Goal: Task Accomplishment & Management: Use online tool/utility

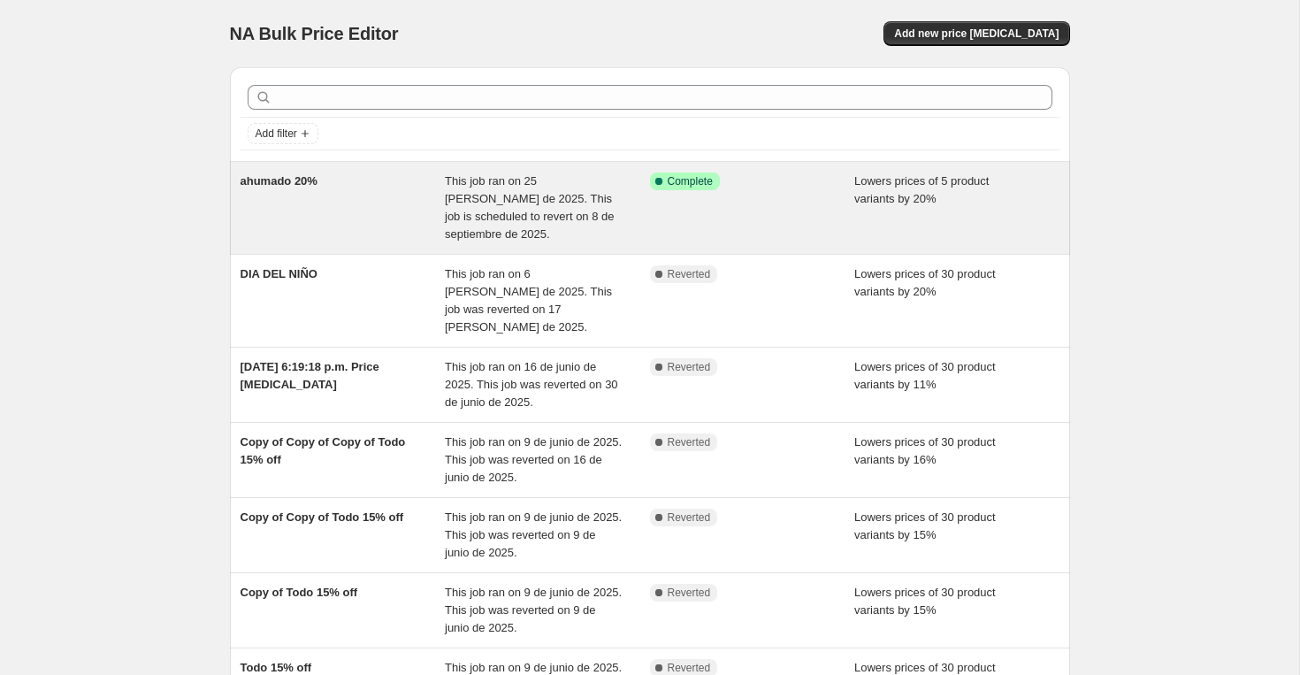
click at [443, 232] on div "ahumado 20%" at bounding box center [342, 207] width 205 height 71
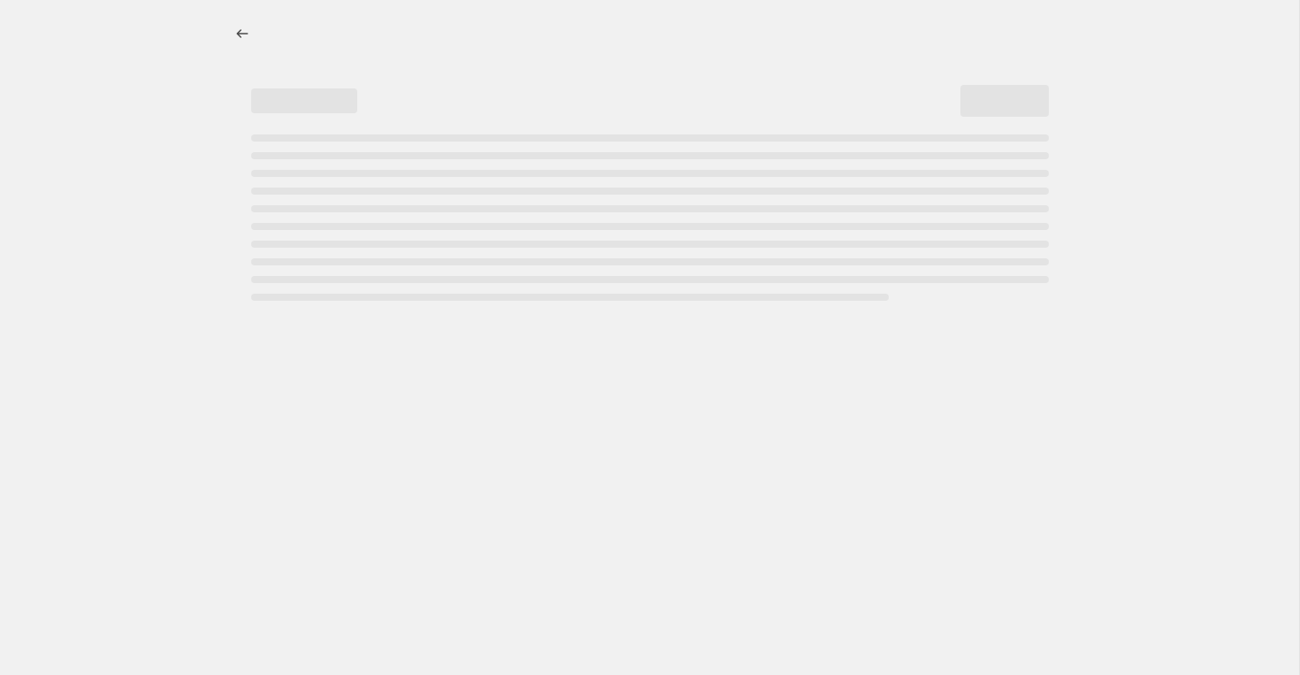
select select "percentage"
select select "collection"
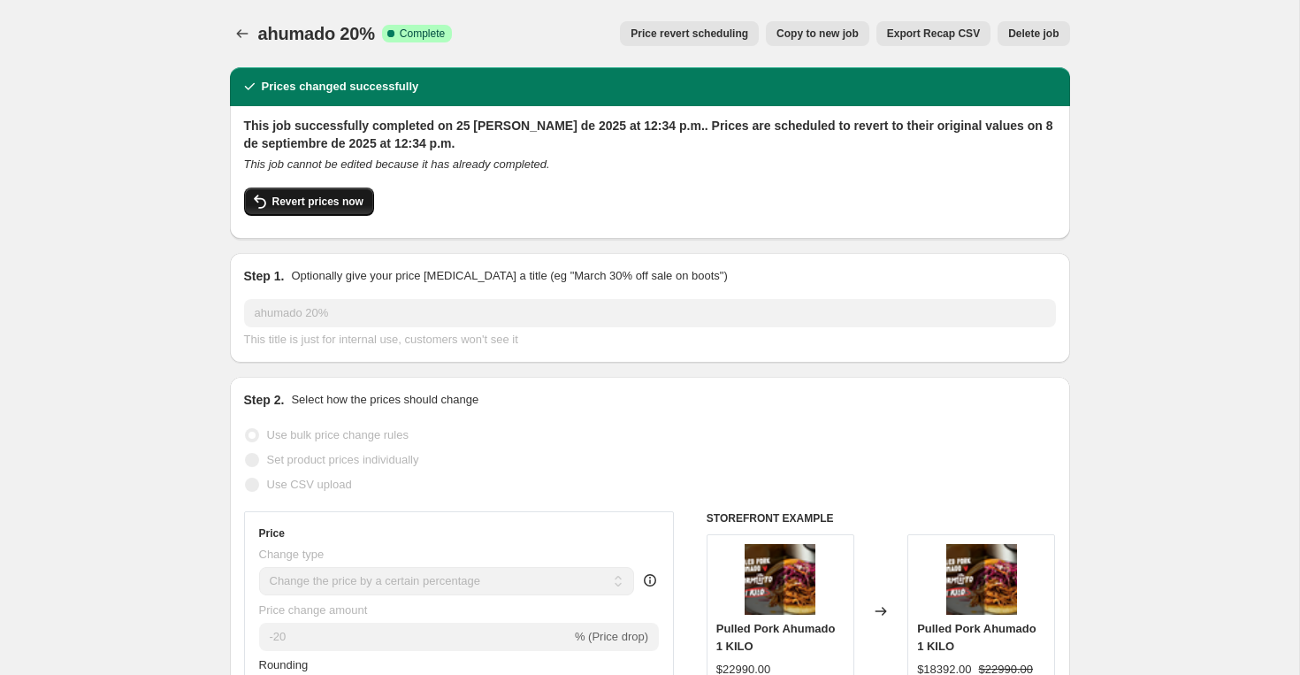
click at [293, 202] on span "Revert prices now" at bounding box center [317, 202] width 91 height 14
checkbox input "false"
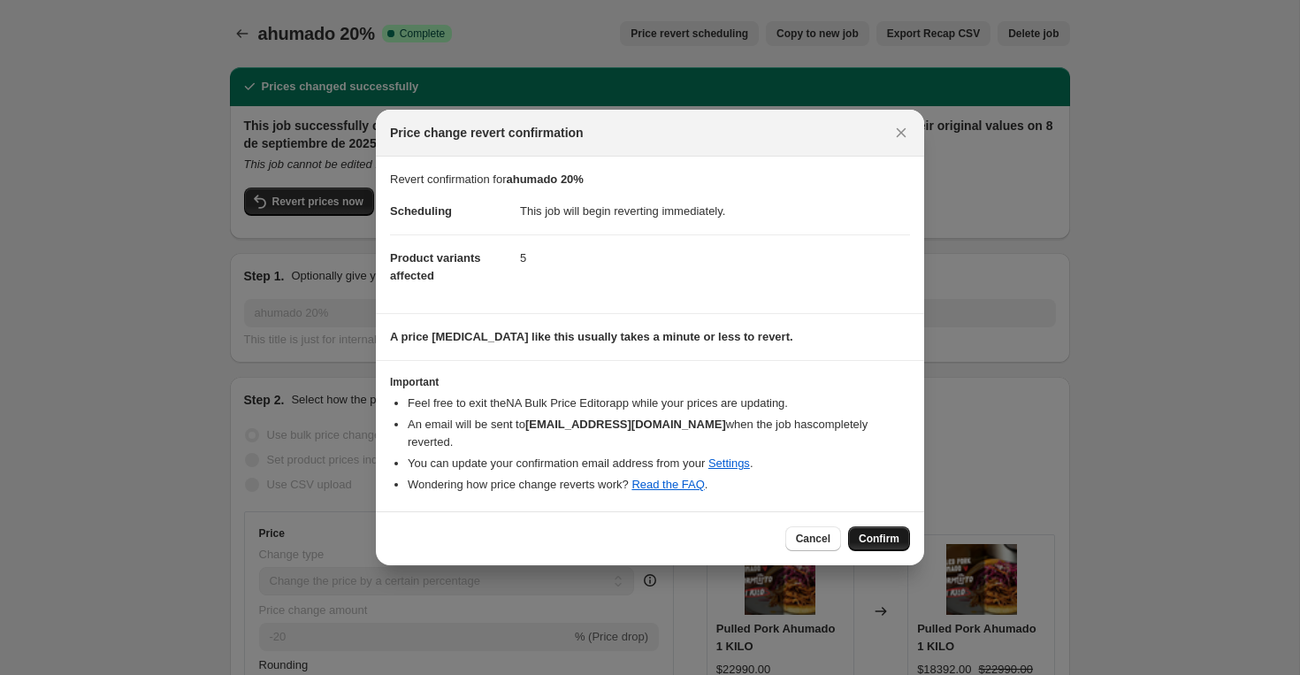
click at [876, 537] on span "Confirm" at bounding box center [878, 538] width 41 height 14
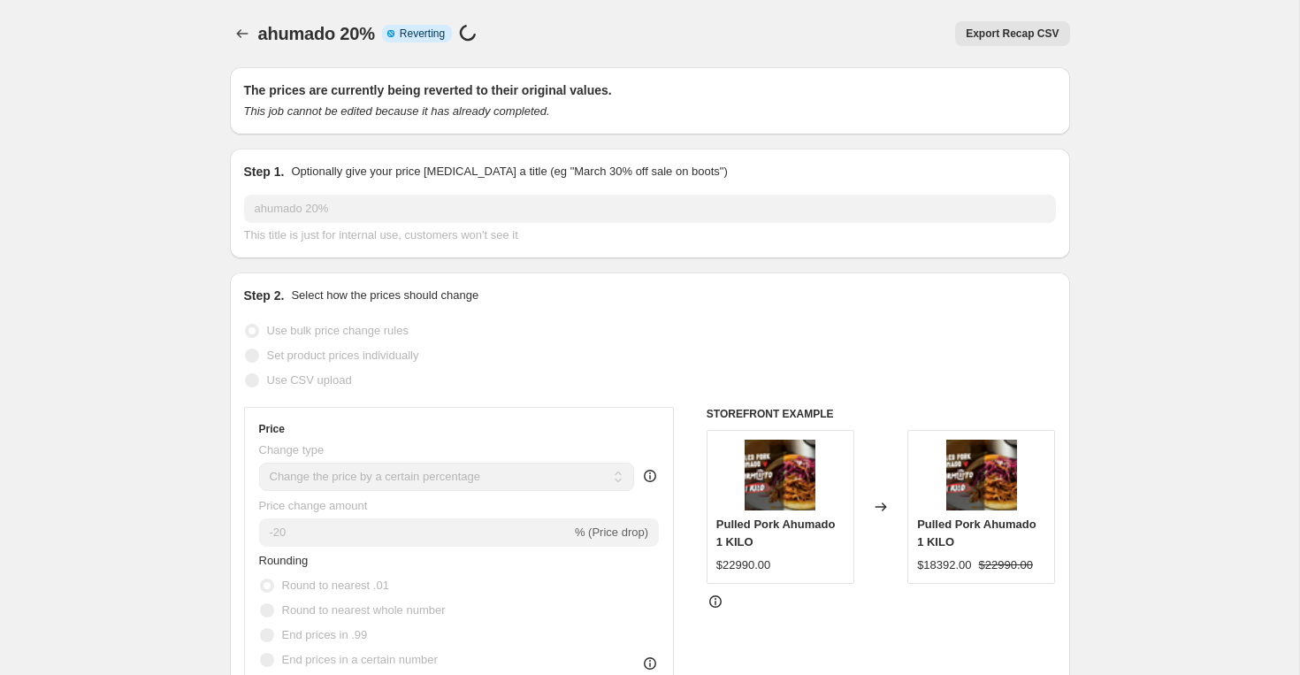
select select "percentage"
select select "collection"
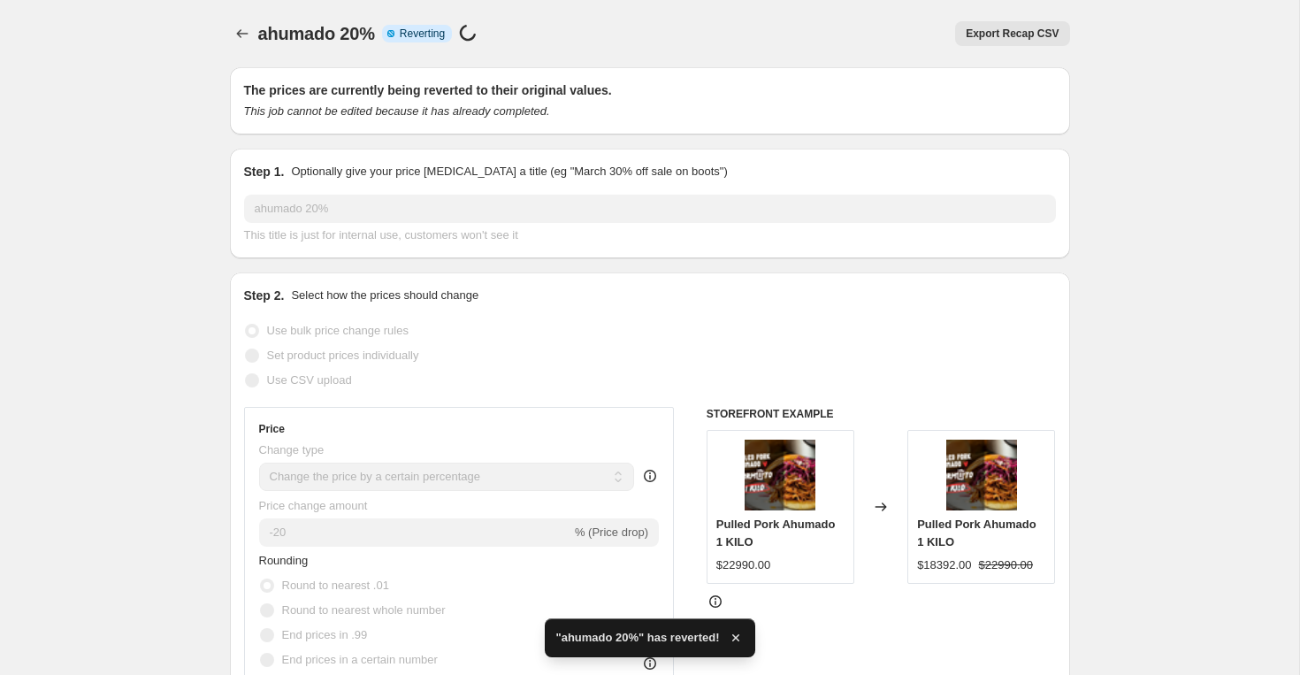
checkbox input "true"
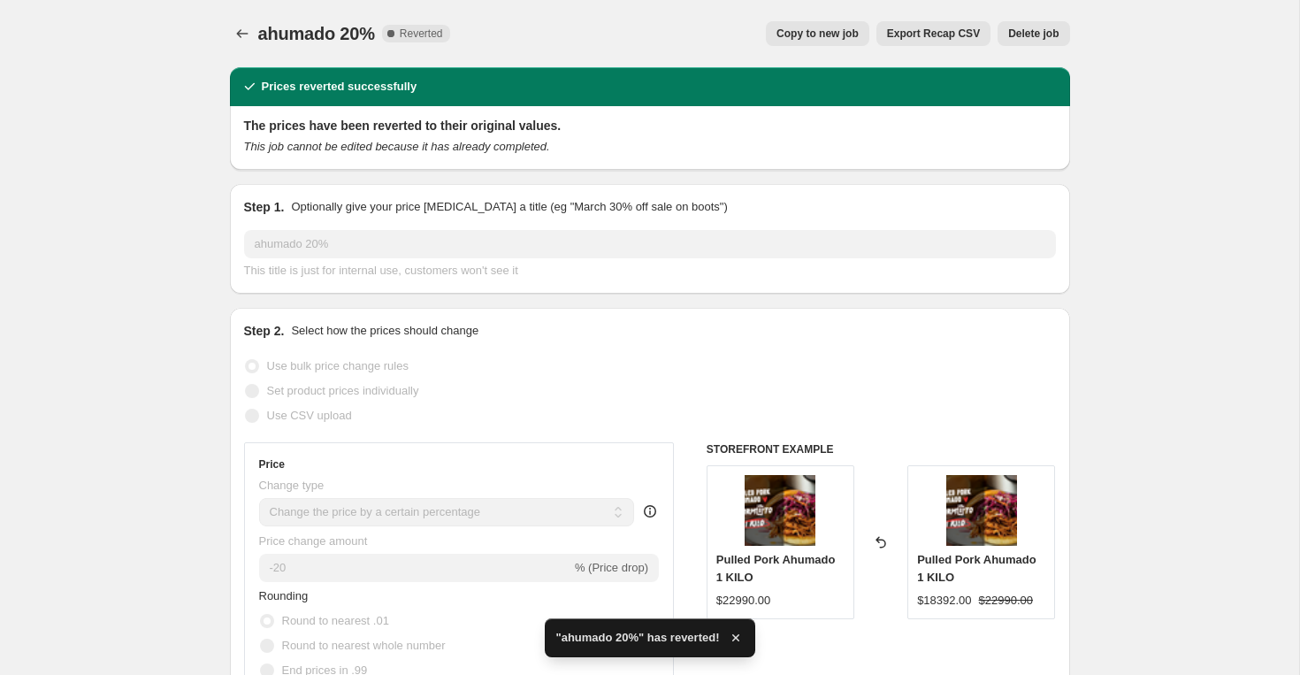
click at [259, 237] on div "ahumado 20% This title is just for internal use, customers won't see it" at bounding box center [650, 255] width 812 height 50
click at [235, 34] on icon "Price change jobs" at bounding box center [242, 34] width 18 height 18
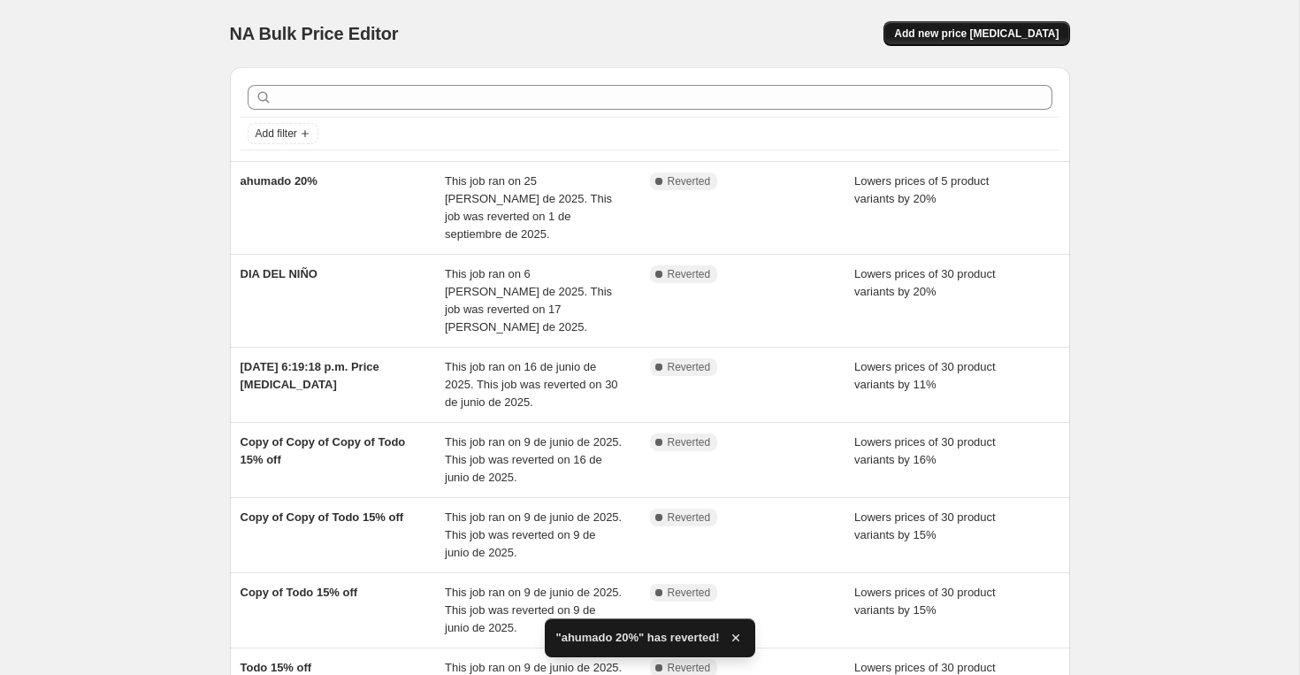
click at [987, 21] on button "Add new price [MEDICAL_DATA]" at bounding box center [976, 33] width 186 height 25
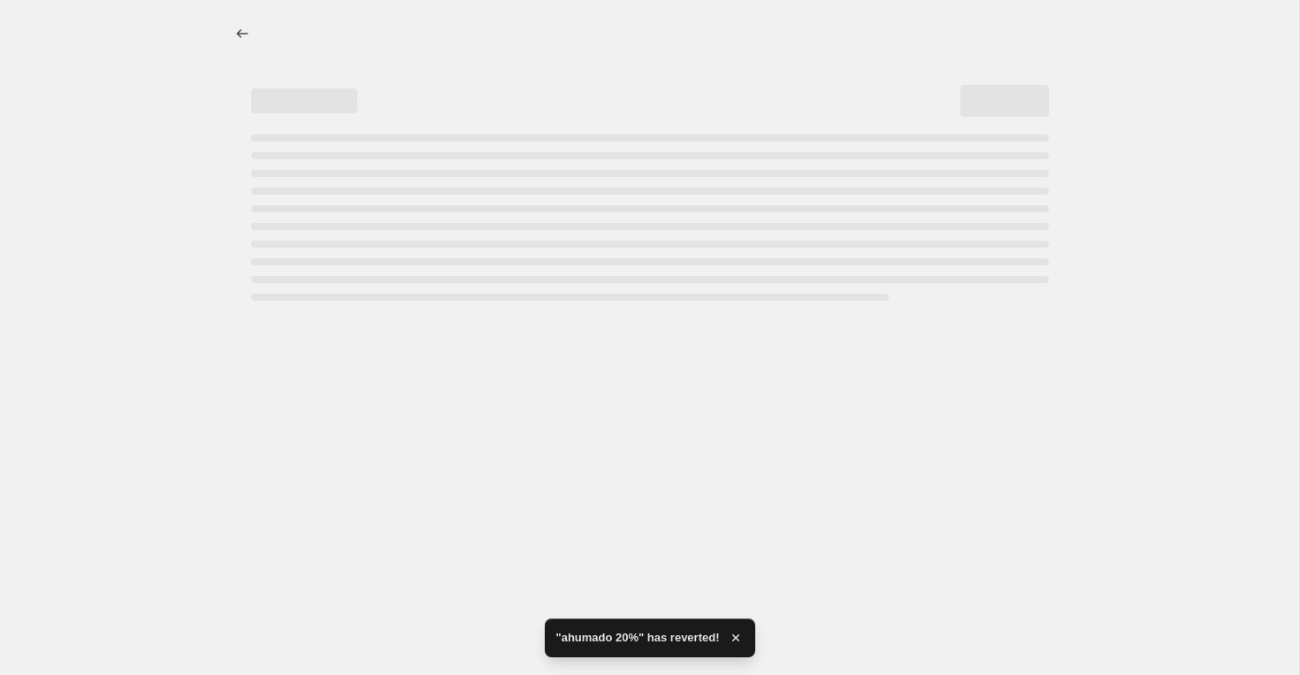
select select "percentage"
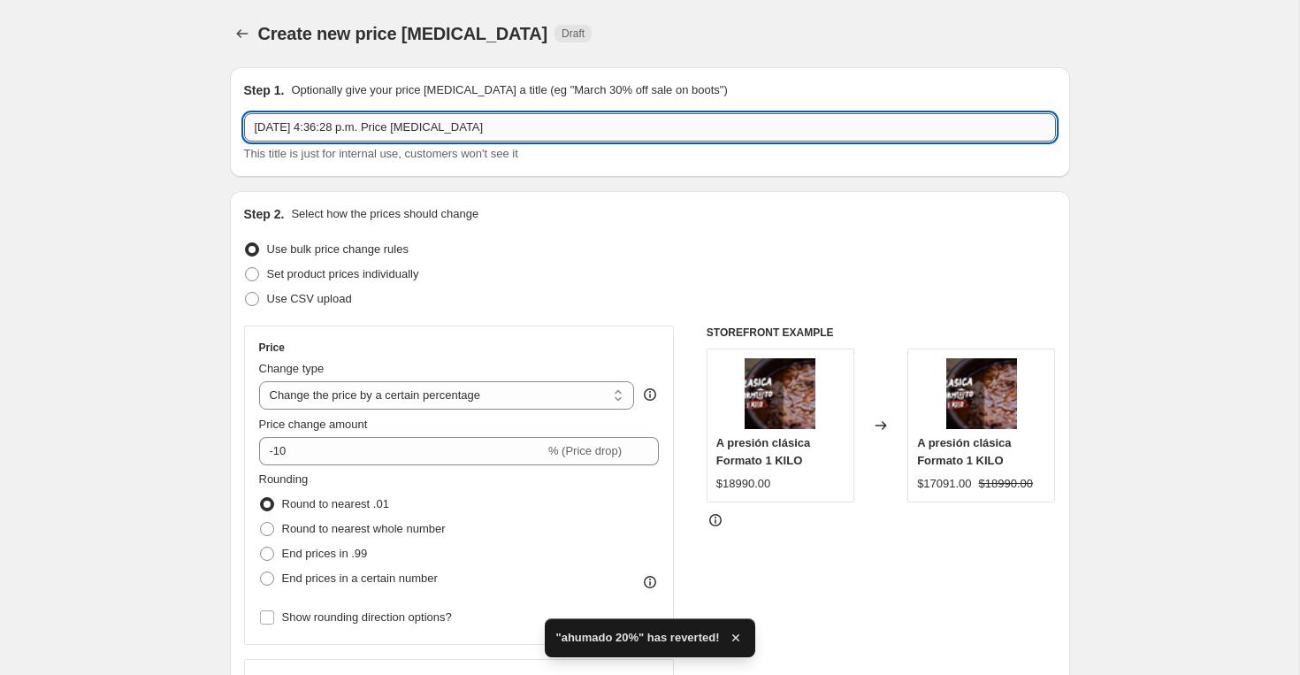
click at [502, 113] on input "[DATE] 4:36:28 p.m. Price [MEDICAL_DATA]" at bounding box center [650, 127] width 812 height 28
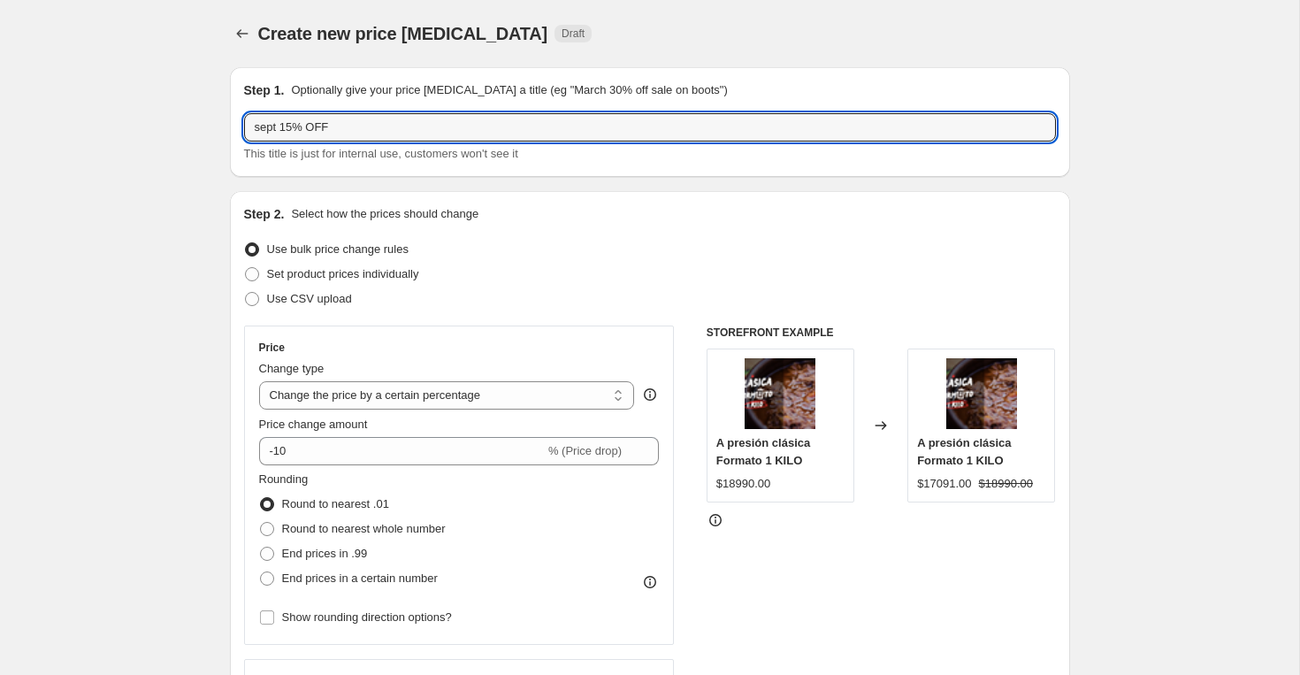
type input "sept 15% OFF"
click at [532, 49] on div "Create new price [MEDICAL_DATA]. This page is ready Create new price [MEDICAL_D…" at bounding box center [650, 33] width 840 height 67
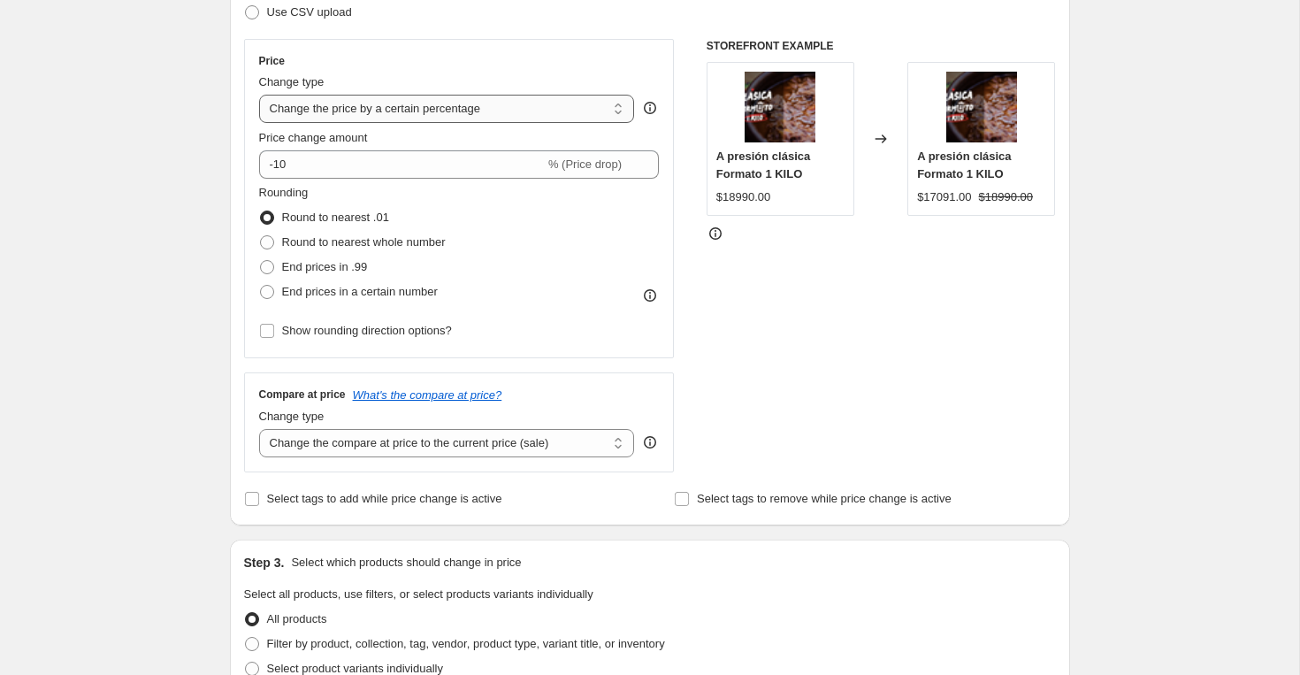
scroll to position [289, 0]
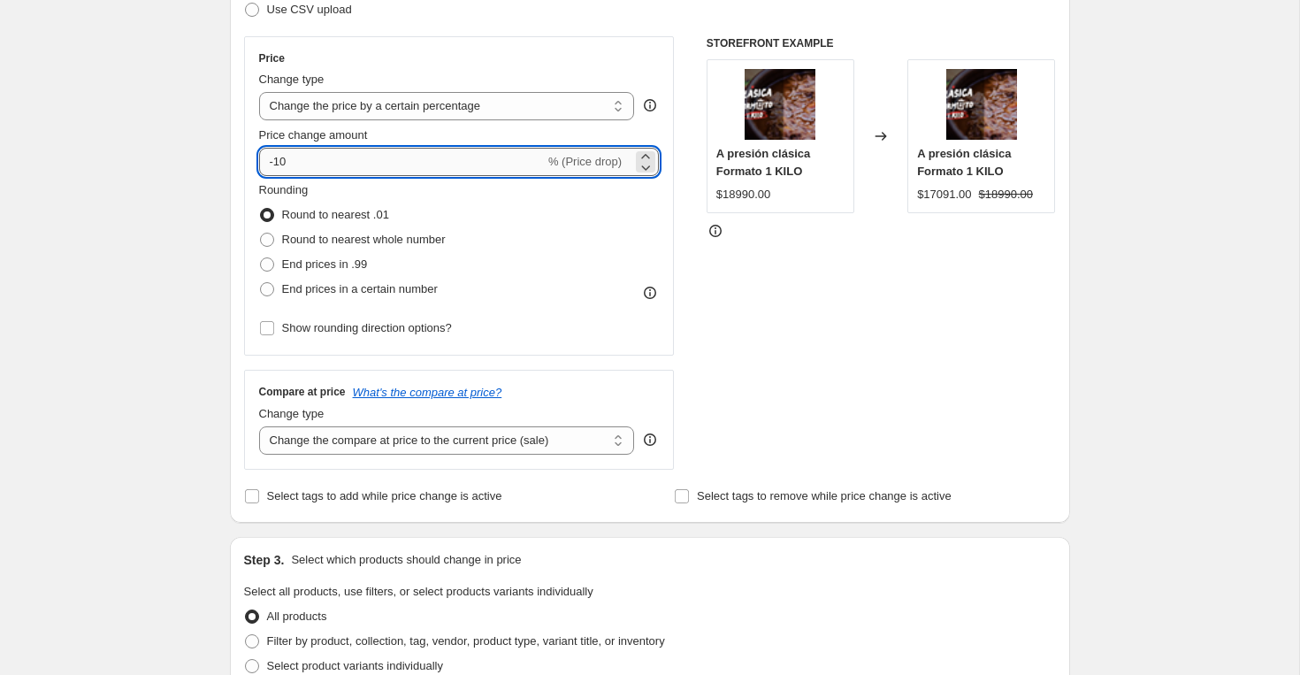
click at [296, 173] on input "-10" at bounding box center [402, 162] width 286 height 28
type input "-15"
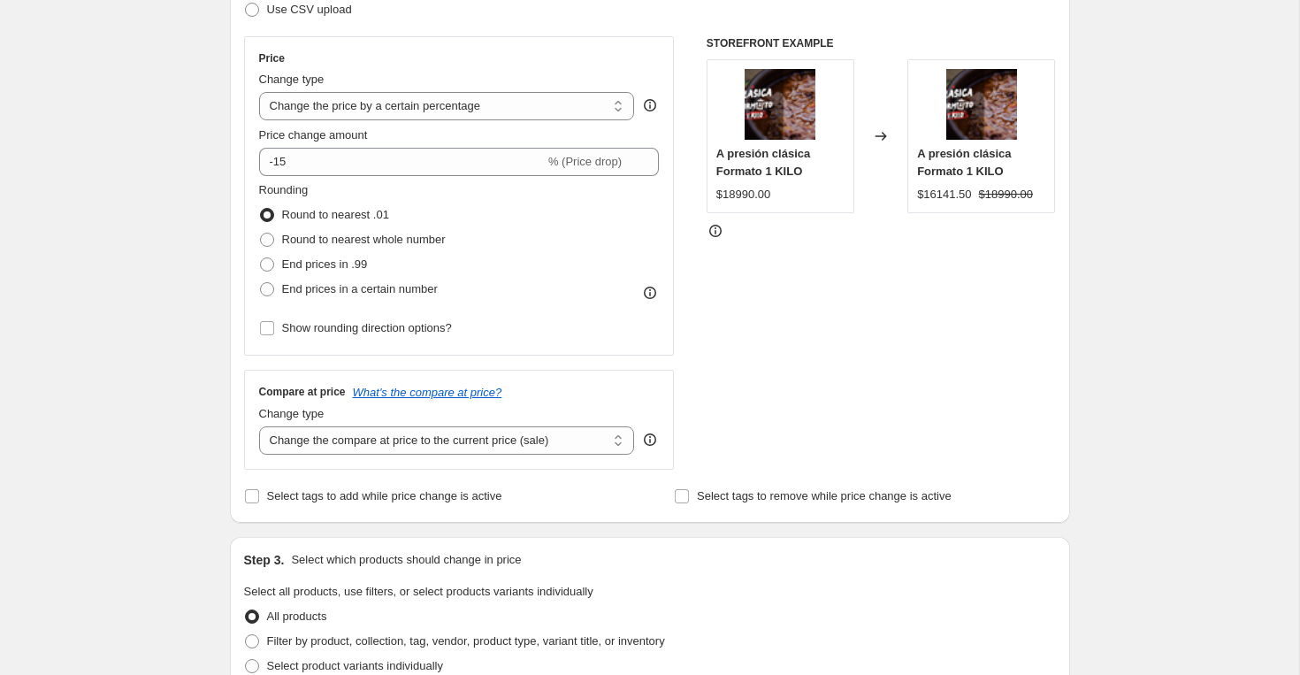
click at [505, 10] on div "Use CSV upload" at bounding box center [650, 9] width 812 height 25
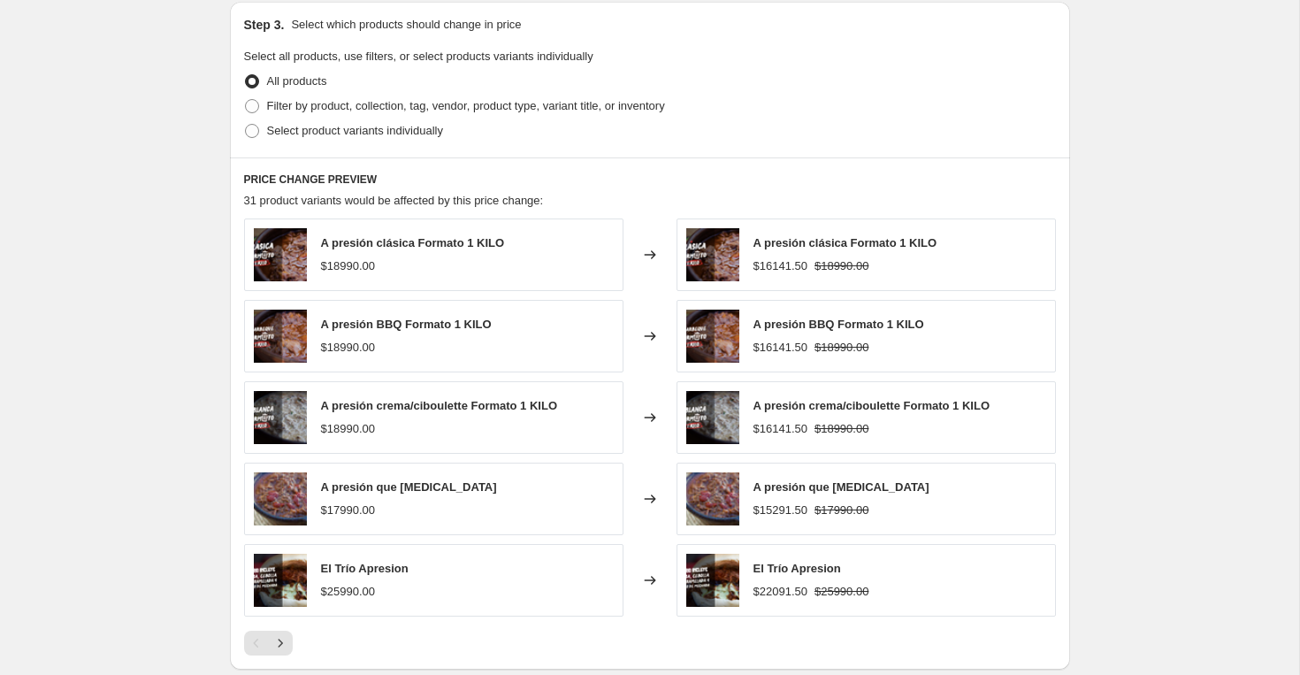
scroll to position [1093, 0]
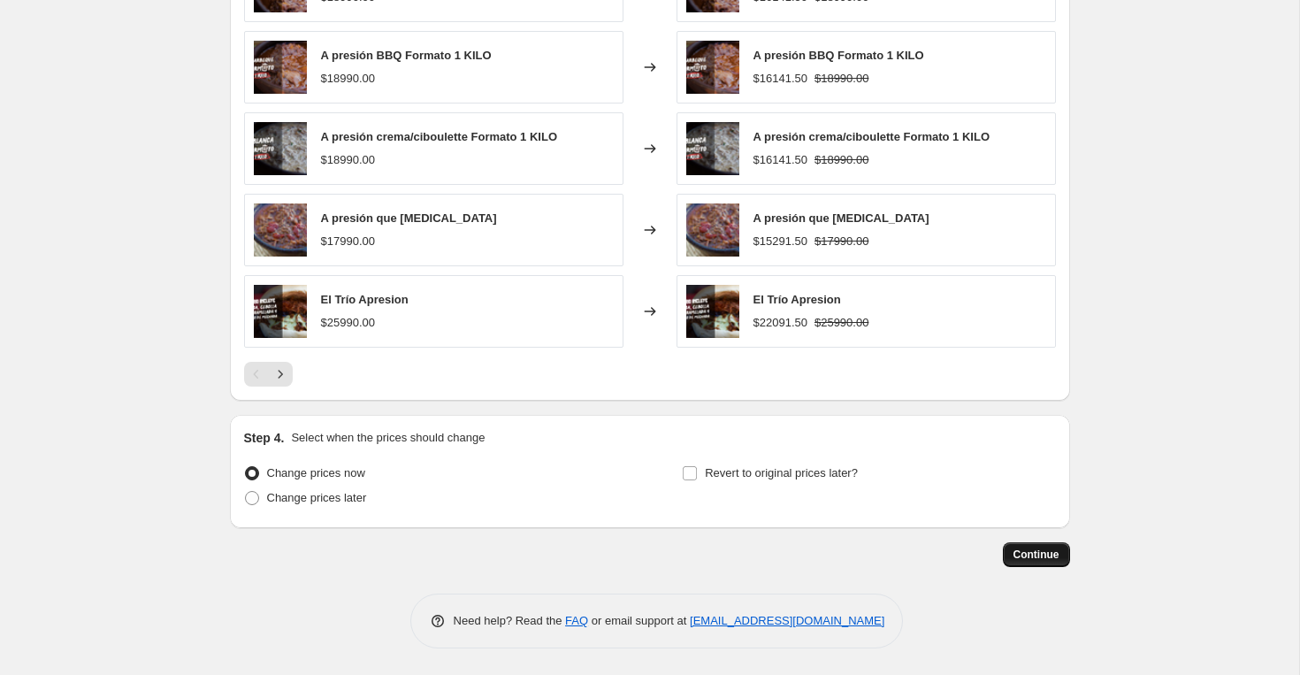
click at [1018, 561] on button "Continue" at bounding box center [1036, 554] width 67 height 25
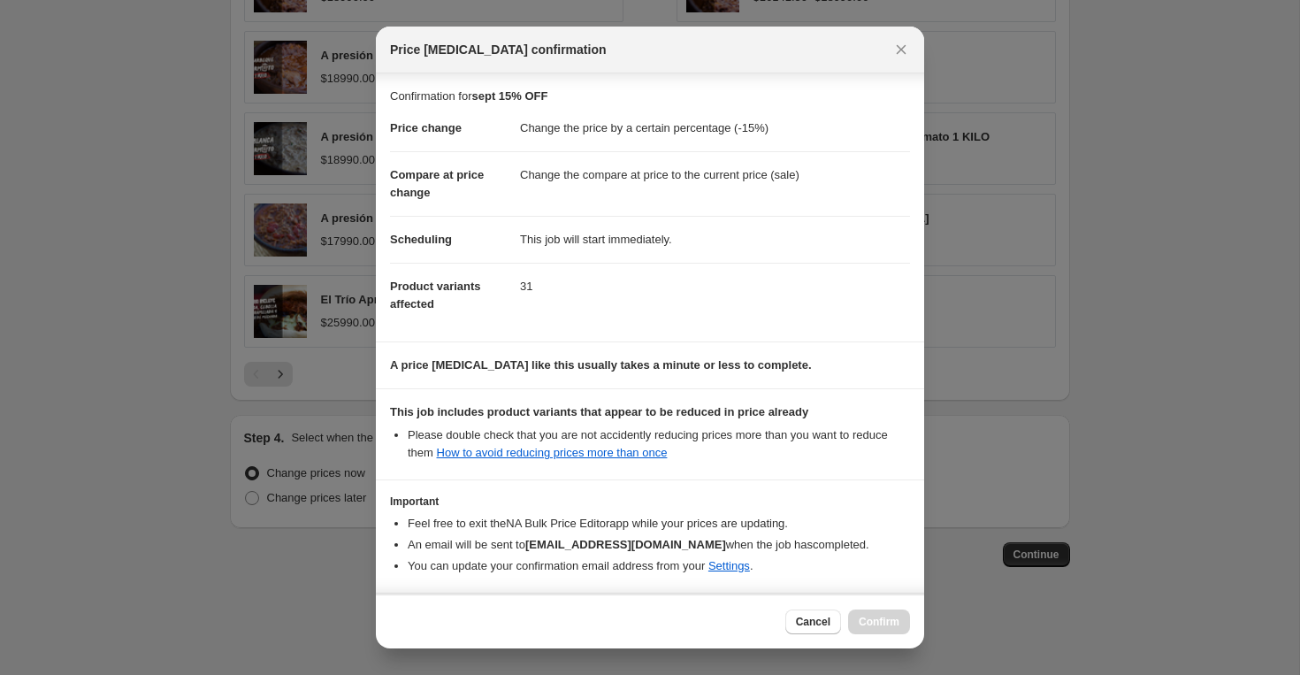
scroll to position [70, 0]
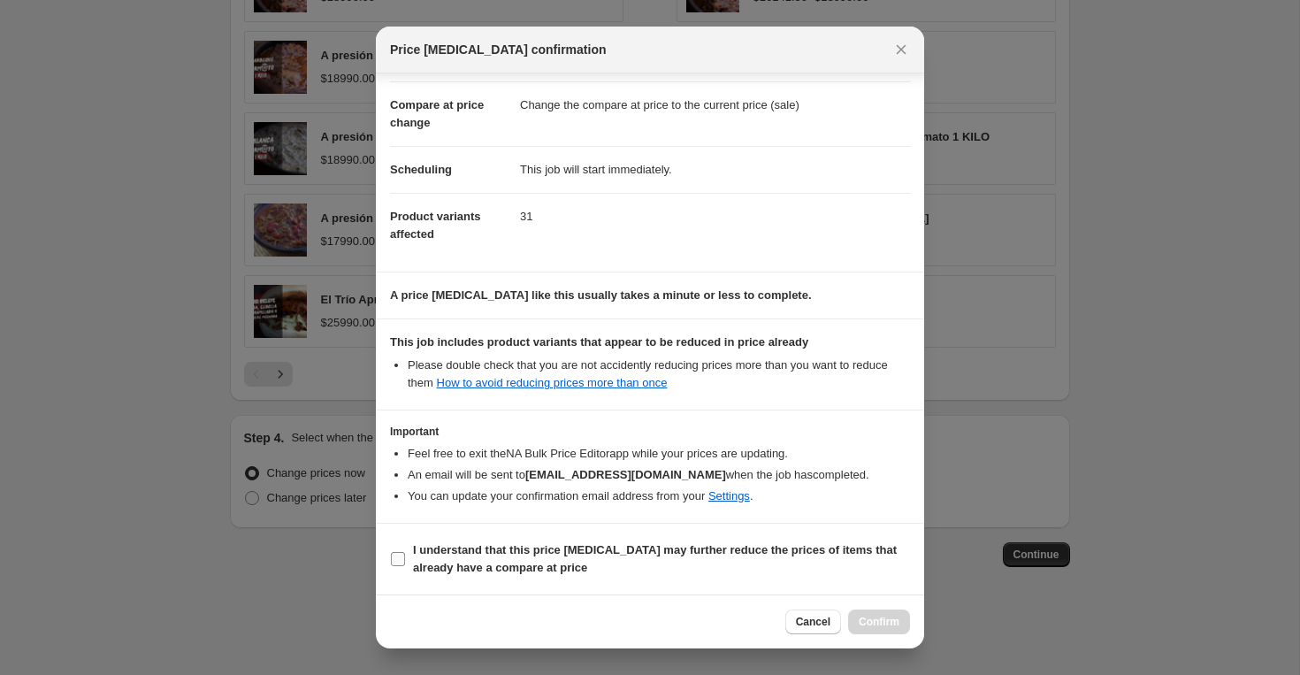
click at [393, 559] on input "I understand that this price [MEDICAL_DATA] may further reduce the prices of it…" at bounding box center [398, 559] width 14 height 14
checkbox input "true"
click at [882, 619] on span "Confirm" at bounding box center [878, 621] width 41 height 14
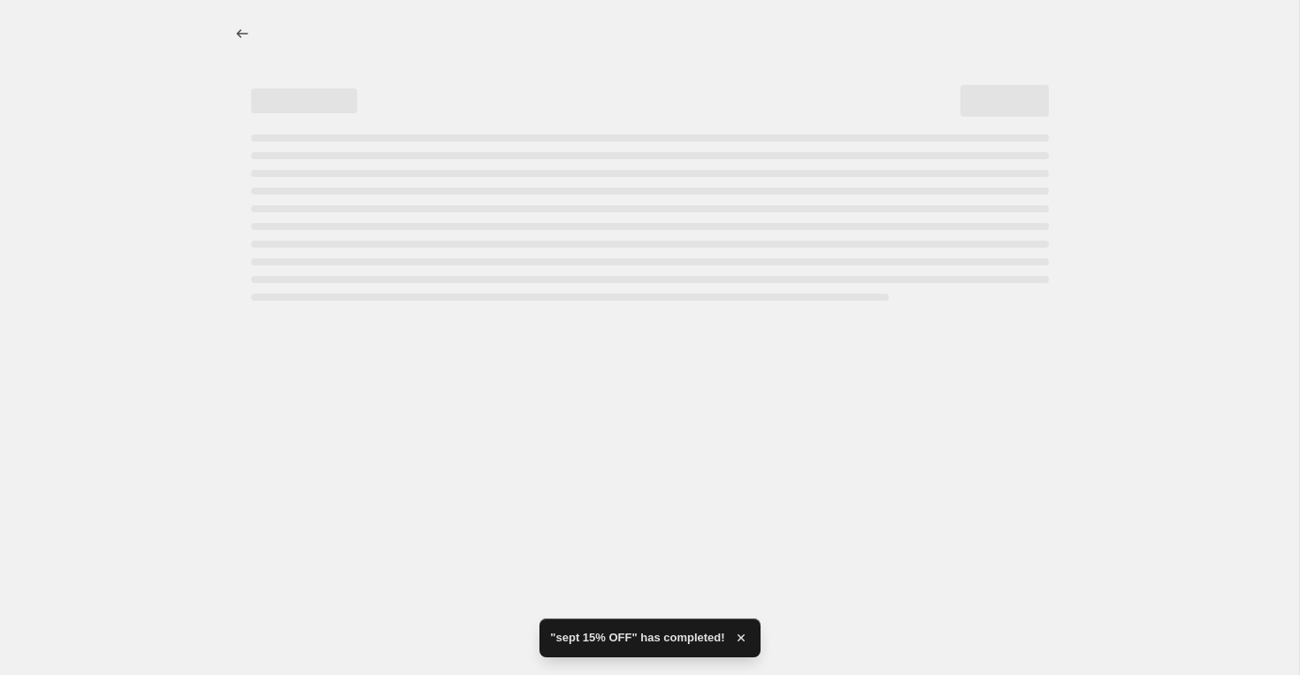
select select "percentage"
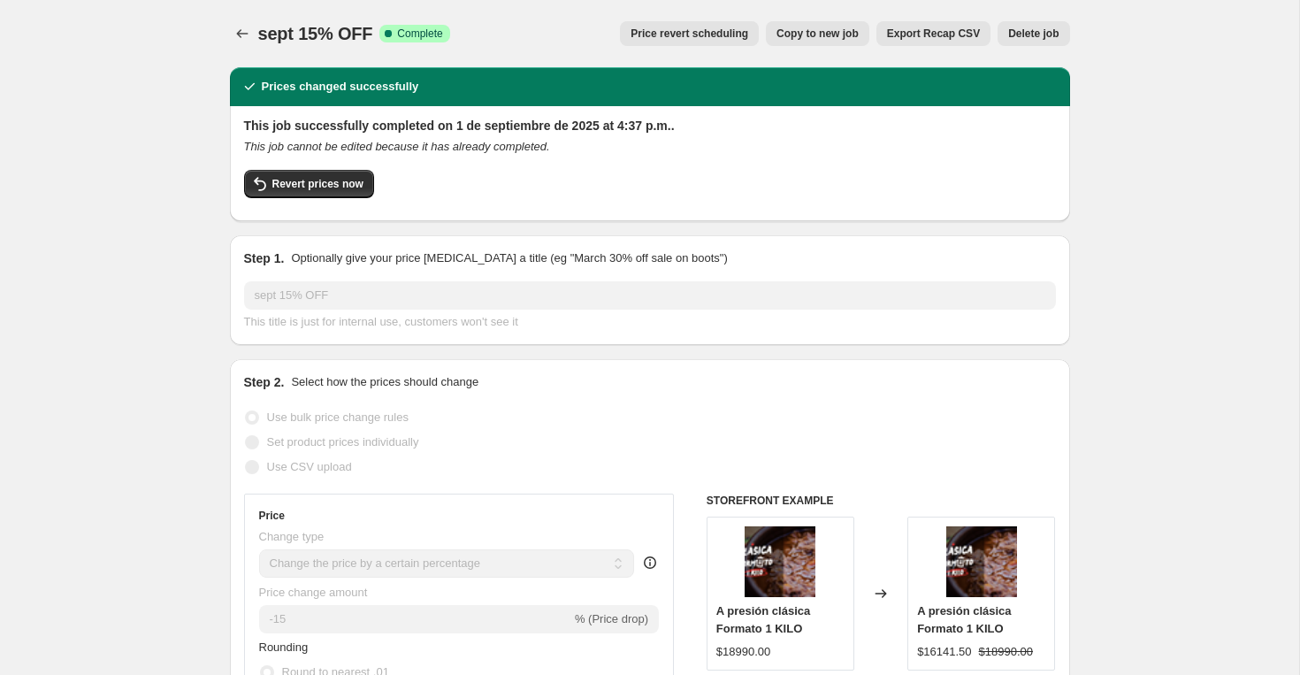
click at [817, 29] on span "Copy to new job" at bounding box center [817, 34] width 82 height 14
select select "percentage"
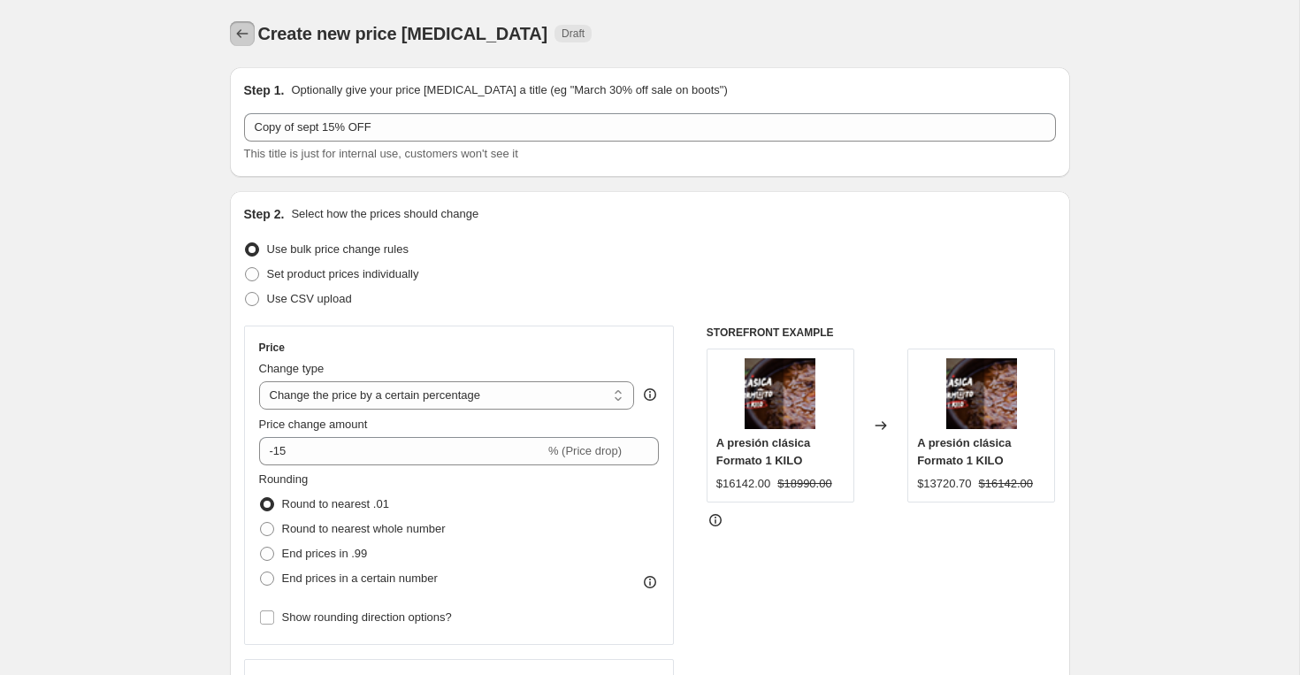
click at [238, 34] on icon "Price change jobs" at bounding box center [241, 33] width 11 height 9
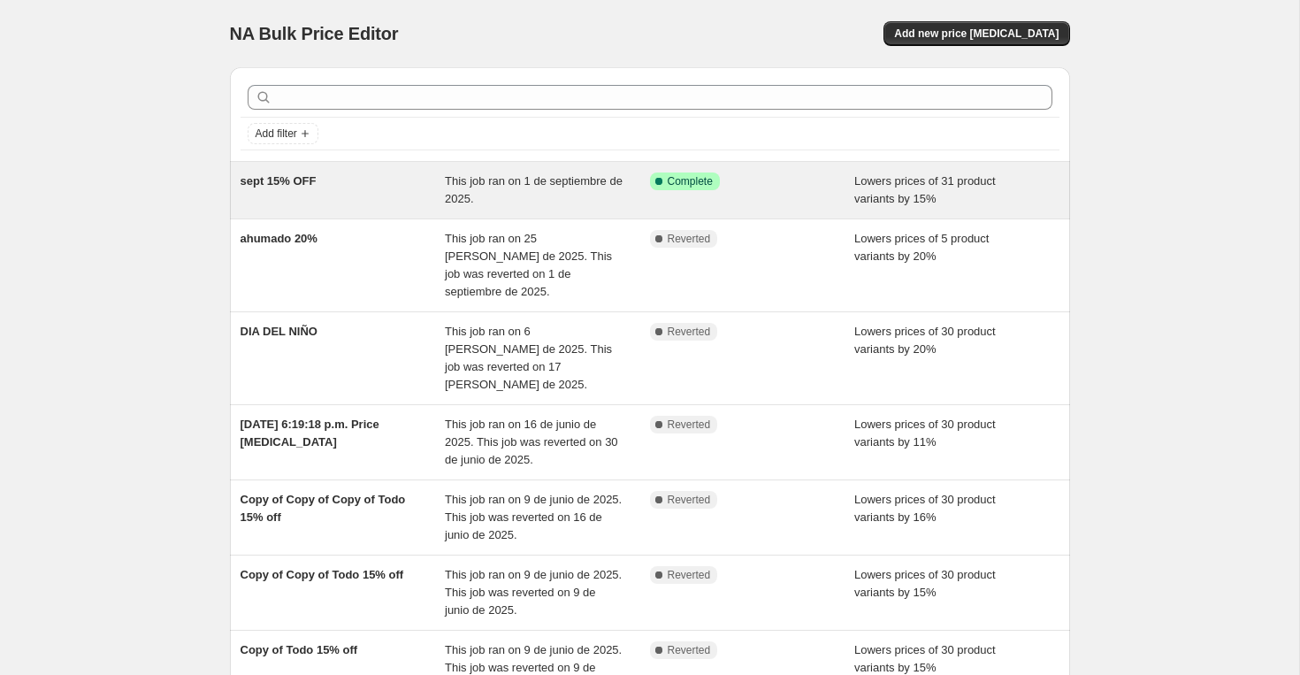
click at [406, 203] on div "sept 15% OFF" at bounding box center [342, 189] width 205 height 35
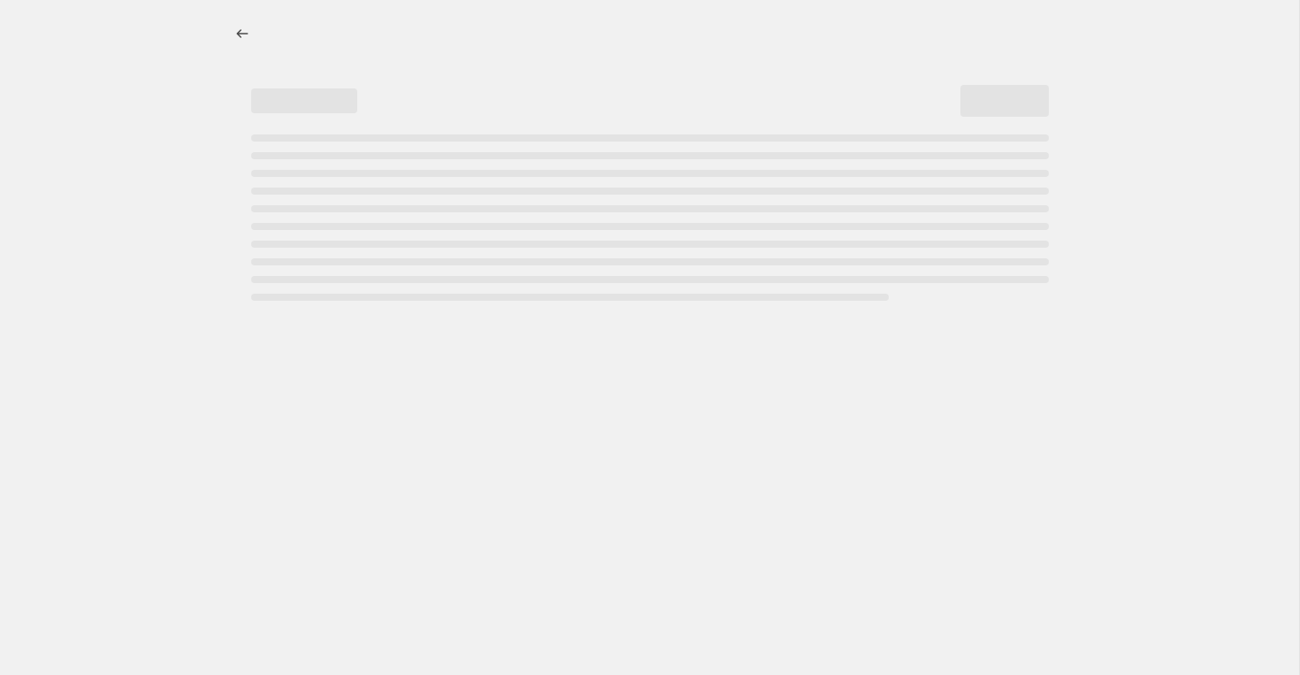
select select "percentage"
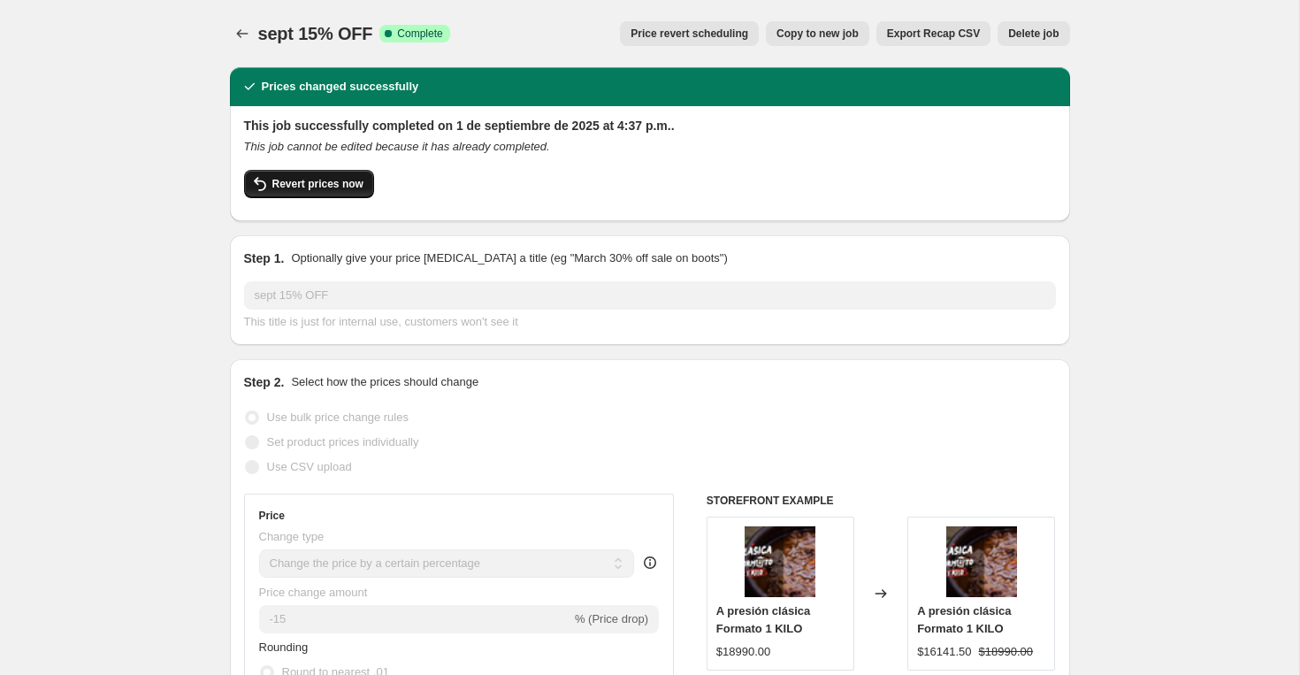
click at [338, 196] on button "Revert prices now" at bounding box center [309, 184] width 130 height 28
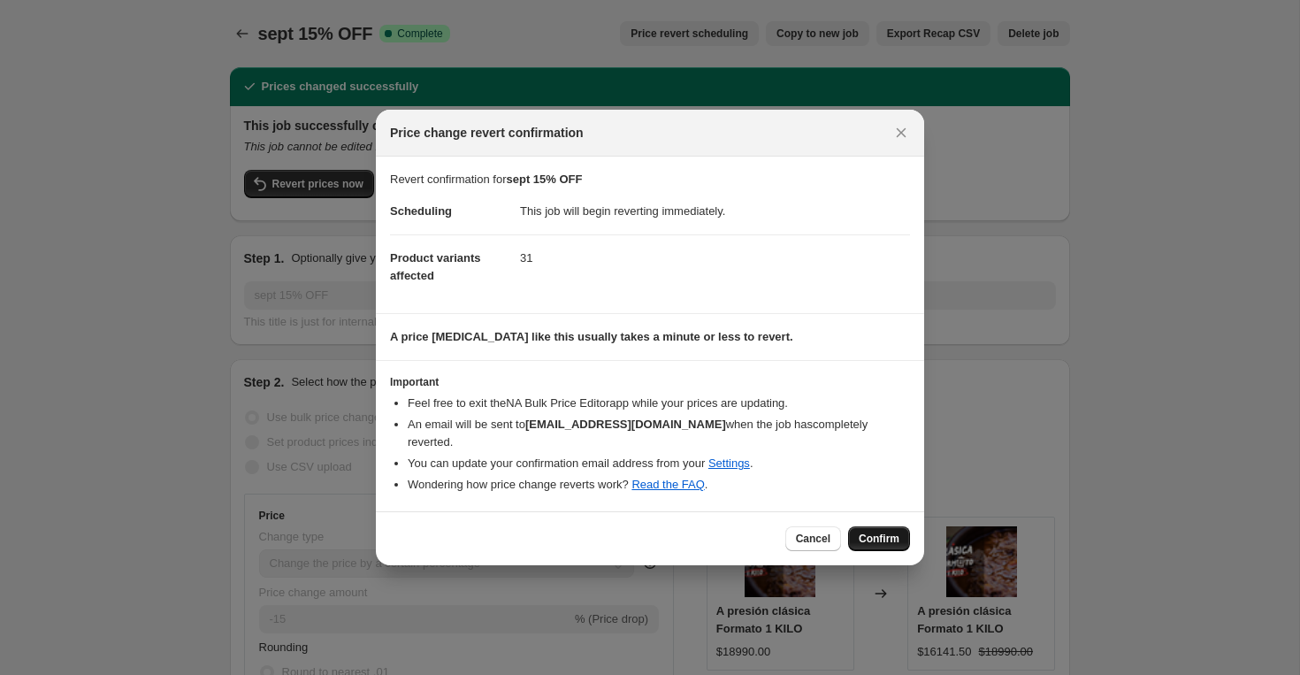
click at [880, 536] on span "Confirm" at bounding box center [878, 538] width 41 height 14
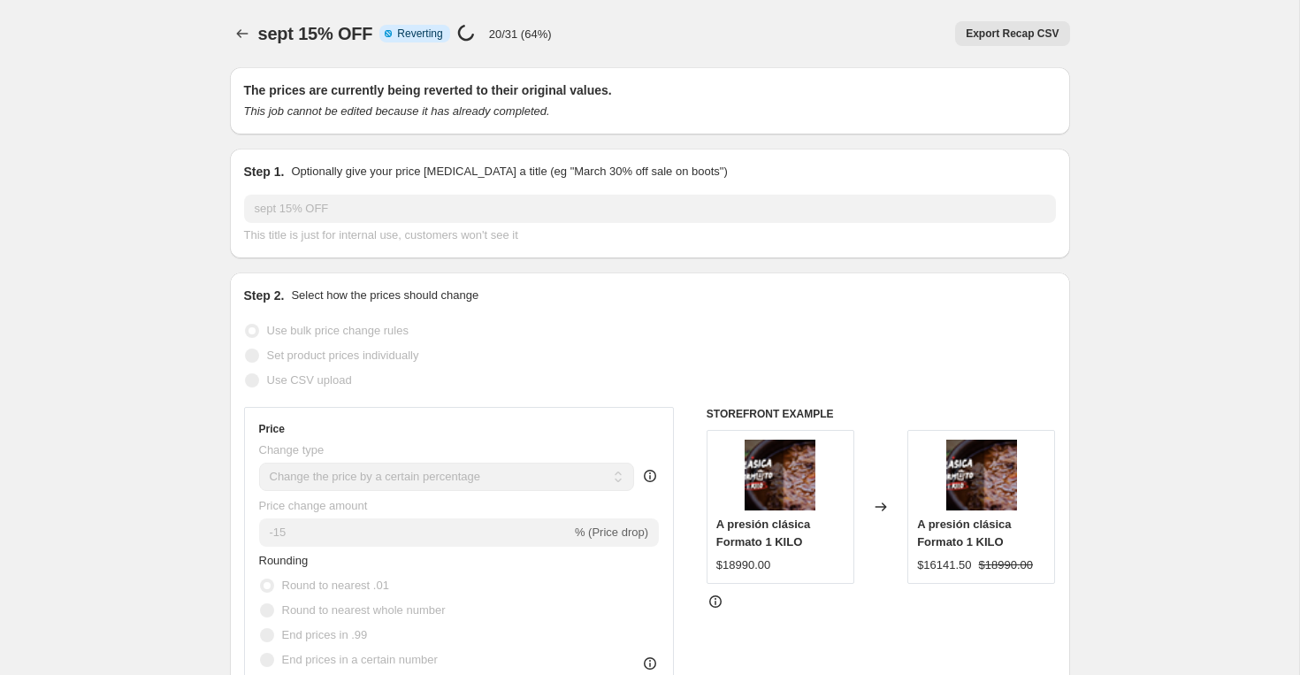
select select "percentage"
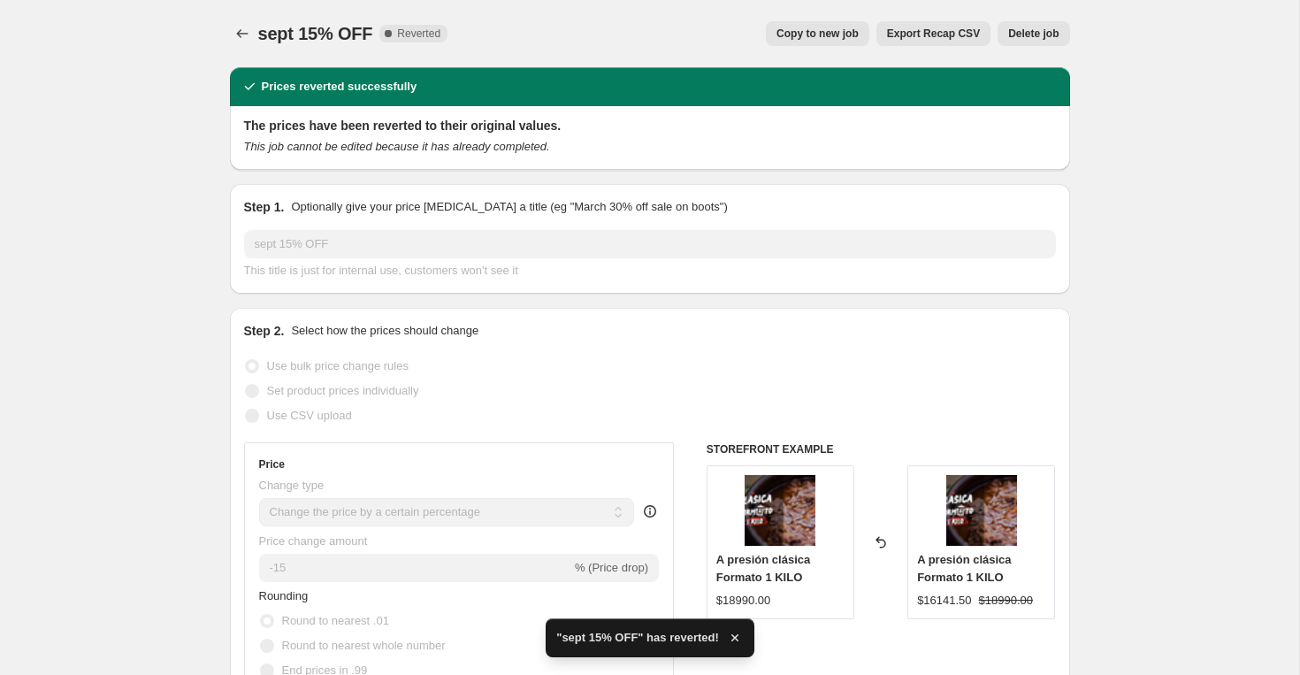
click at [843, 29] on span "Copy to new job" at bounding box center [817, 34] width 82 height 14
select select "percentage"
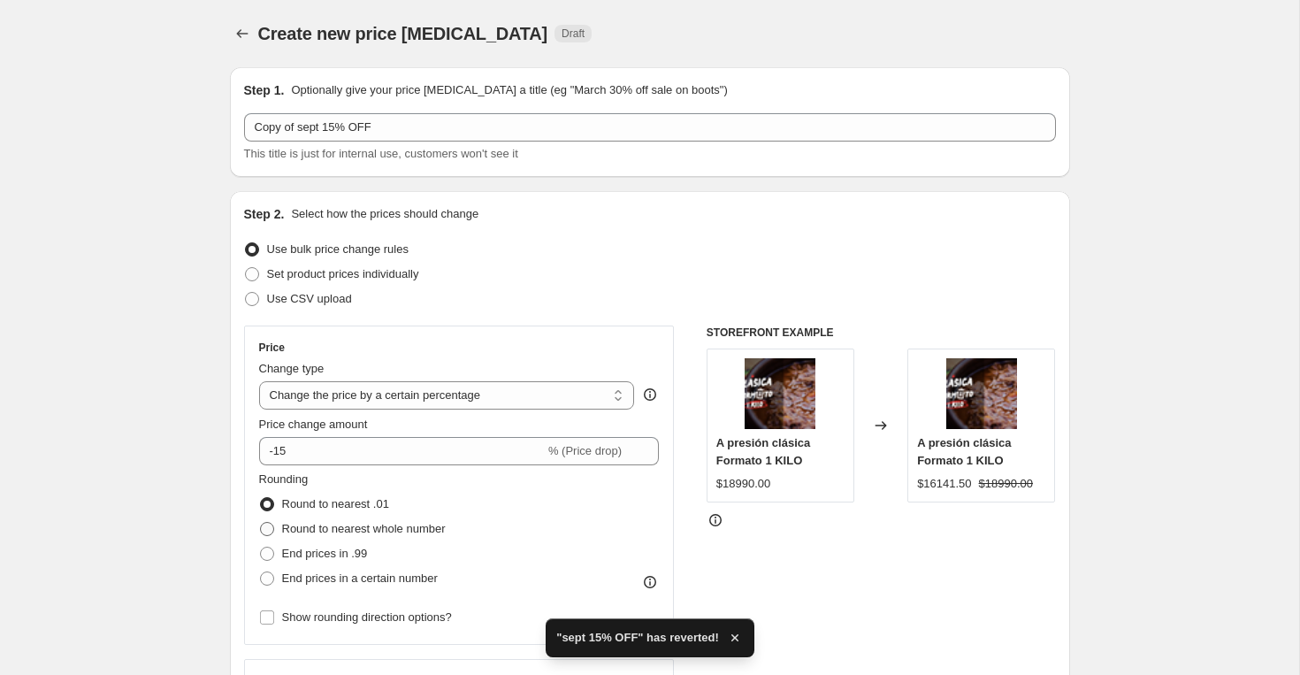
click at [378, 529] on span "Round to nearest whole number" at bounding box center [364, 528] width 164 height 13
click at [261, 523] on input "Round to nearest whole number" at bounding box center [260, 522] width 1 height 1
radio input "true"
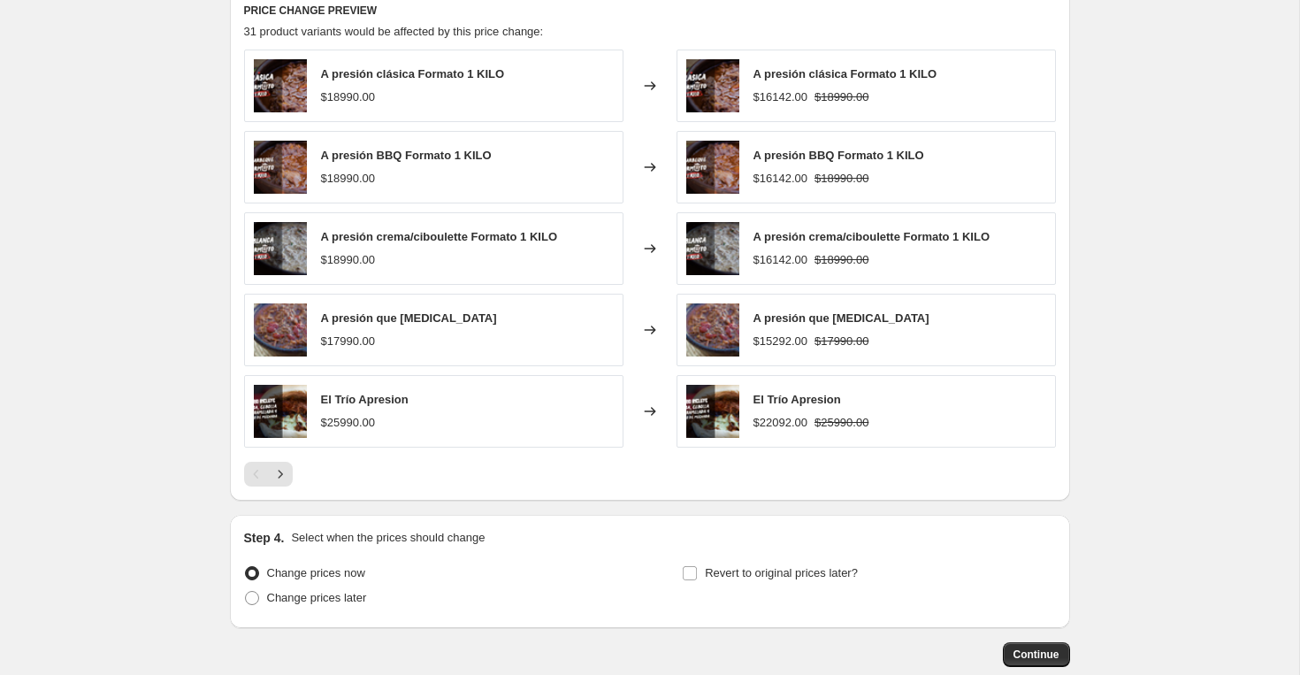
scroll to position [1093, 0]
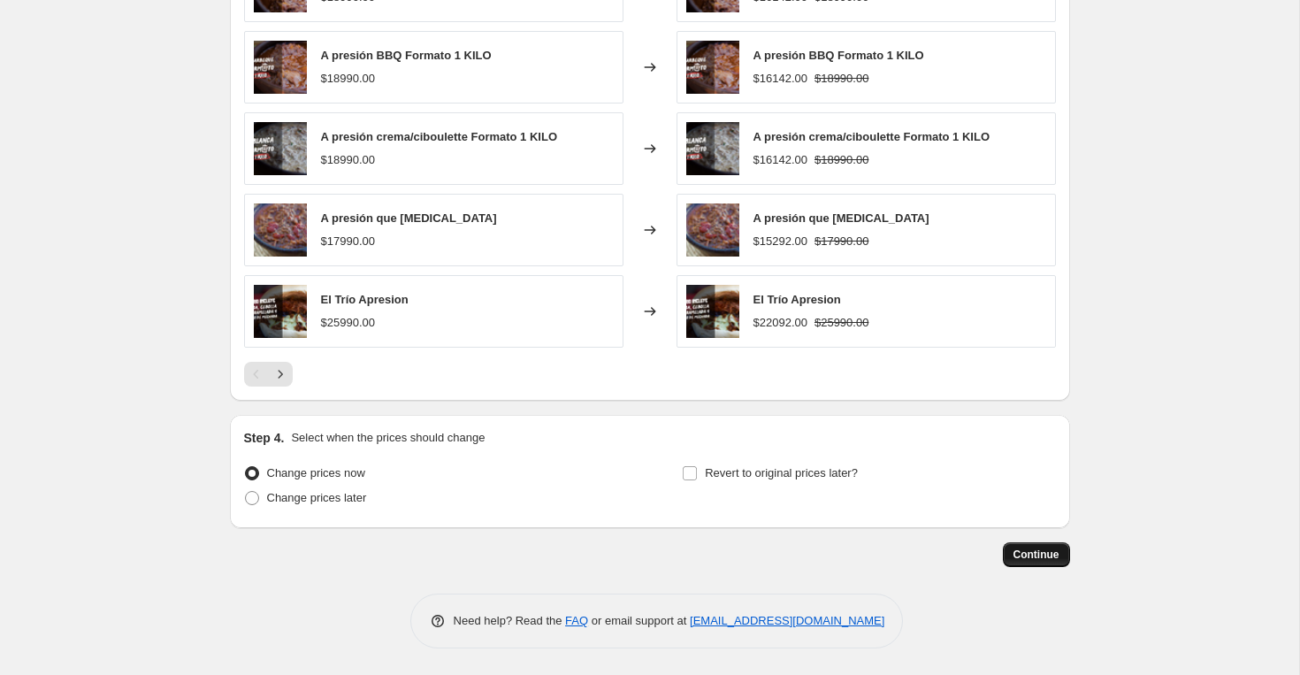
click at [1018, 561] on button "Continue" at bounding box center [1036, 554] width 67 height 25
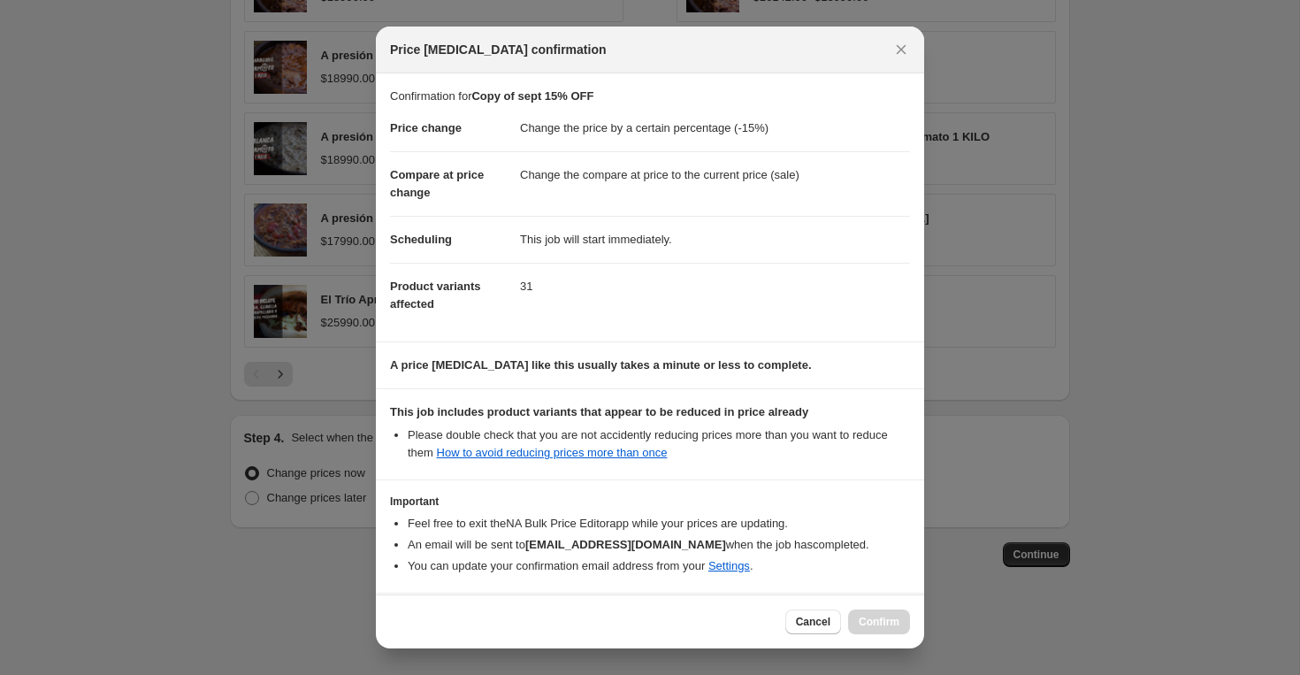
click at [895, 624] on div "Cancel Confirm" at bounding box center [847, 621] width 125 height 25
click at [897, 45] on icon "Close" at bounding box center [901, 50] width 18 height 18
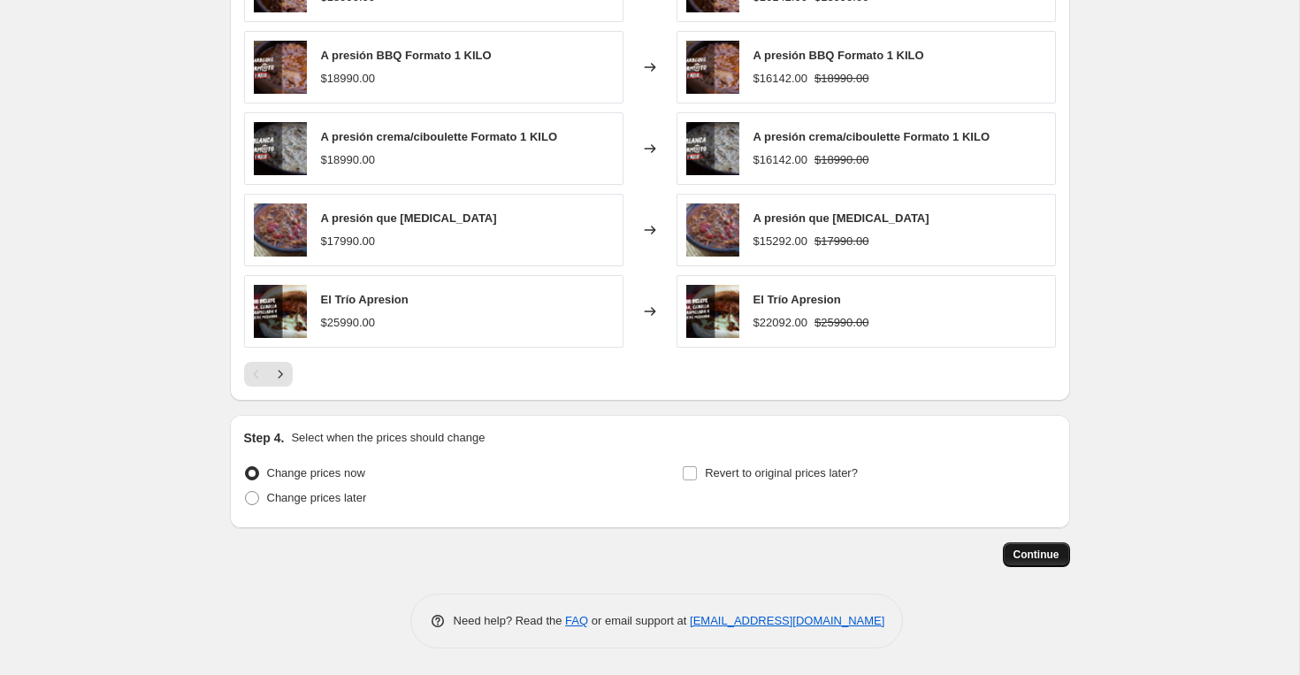
click at [1048, 556] on span "Continue" at bounding box center [1036, 554] width 46 height 14
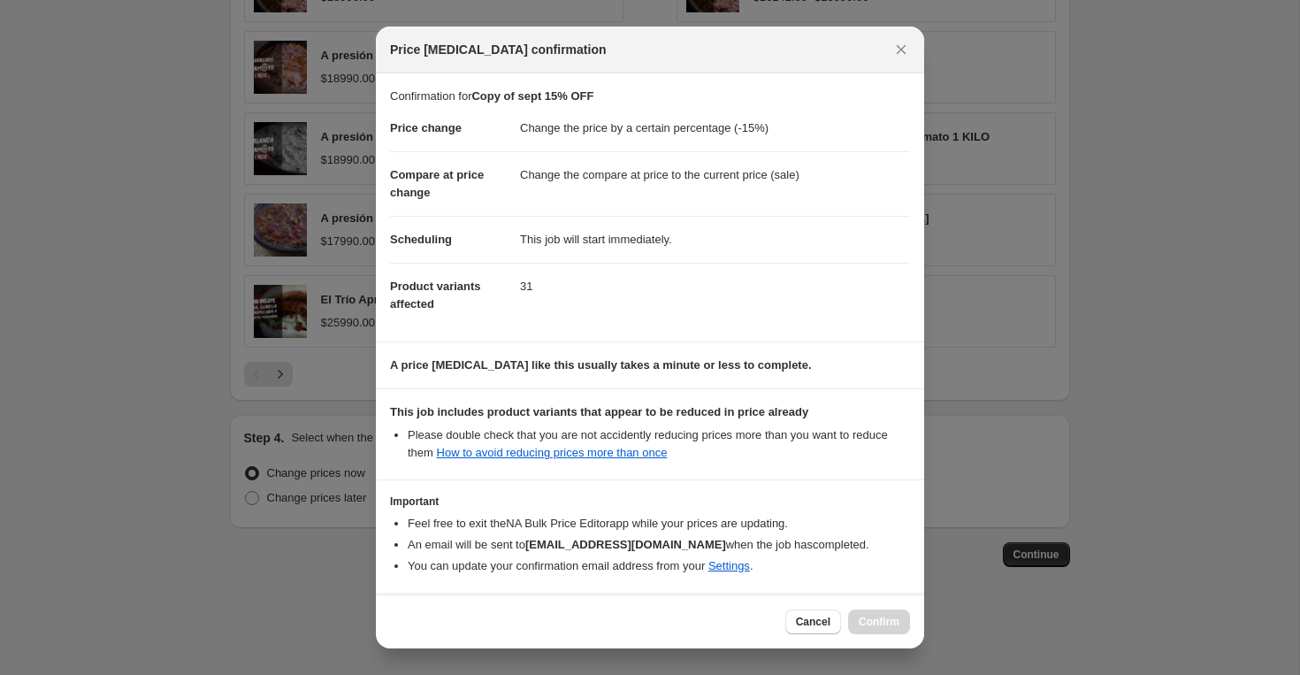
scroll to position [70, 0]
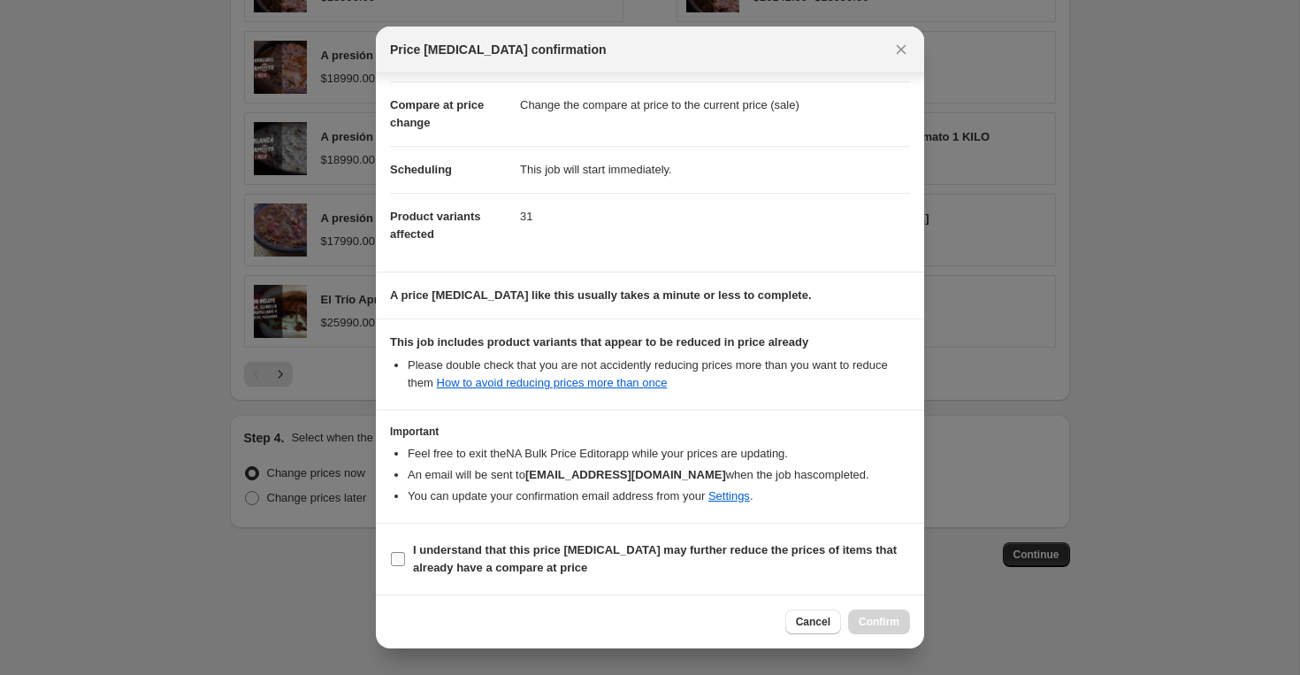
click at [403, 561] on input "I understand that this price [MEDICAL_DATA] may further reduce the prices of it…" at bounding box center [398, 559] width 14 height 14
checkbox input "true"
click at [869, 627] on span "Confirm" at bounding box center [878, 621] width 41 height 14
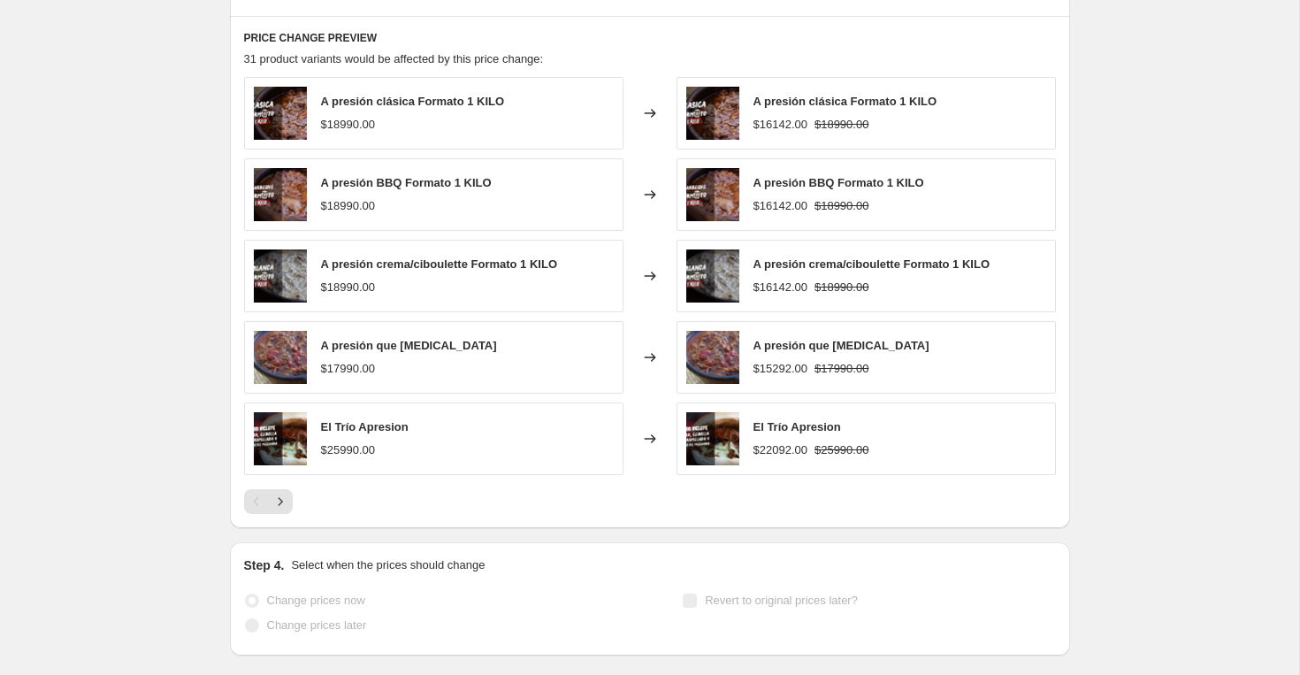
scroll to position [1139, 0]
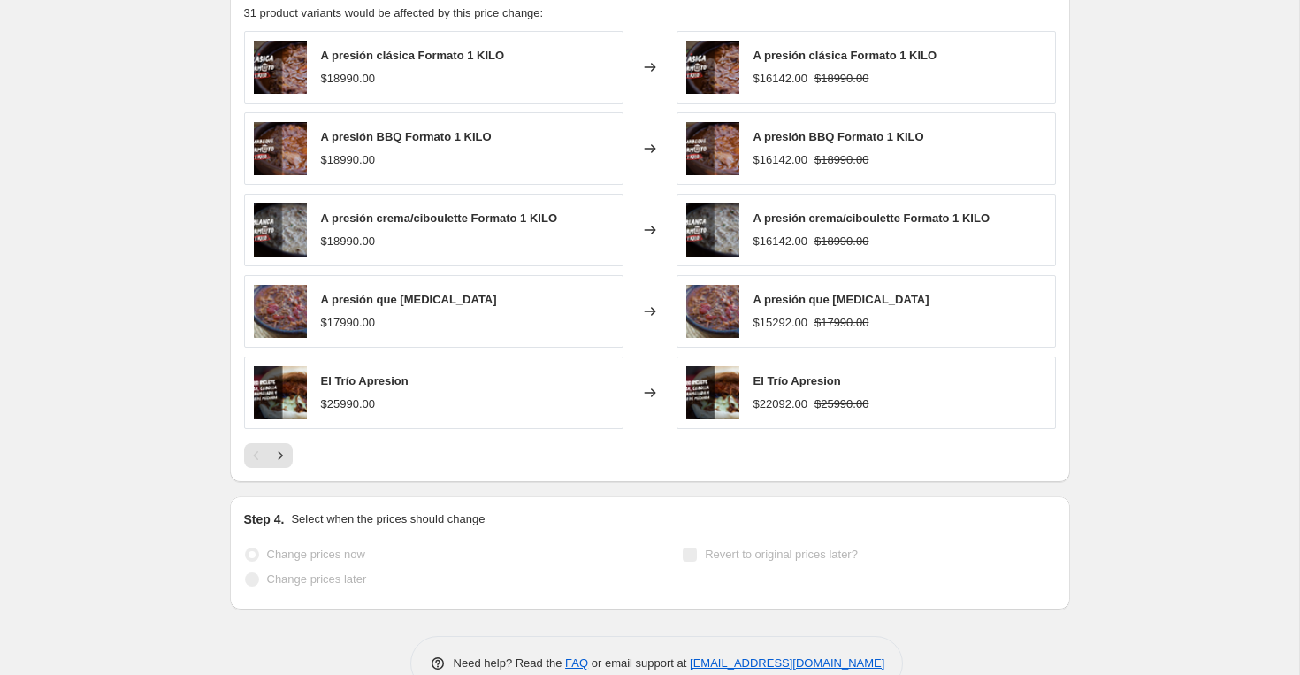
select select "percentage"
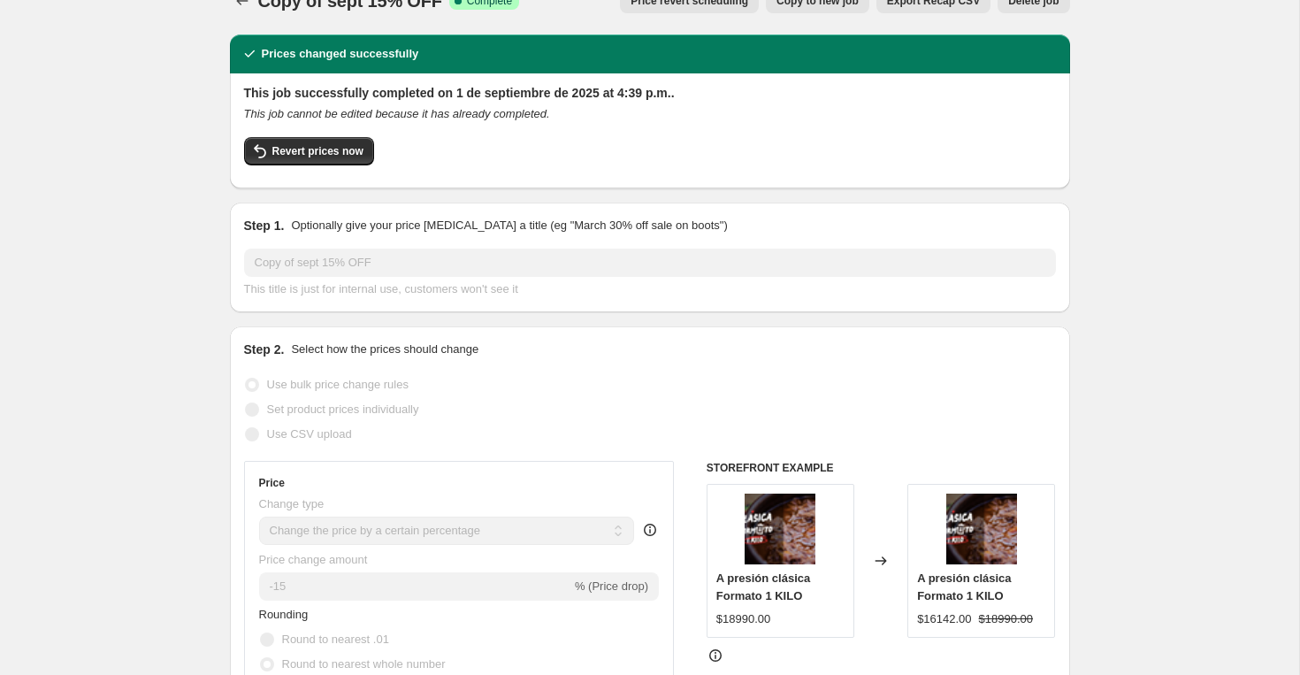
scroll to position [0, 0]
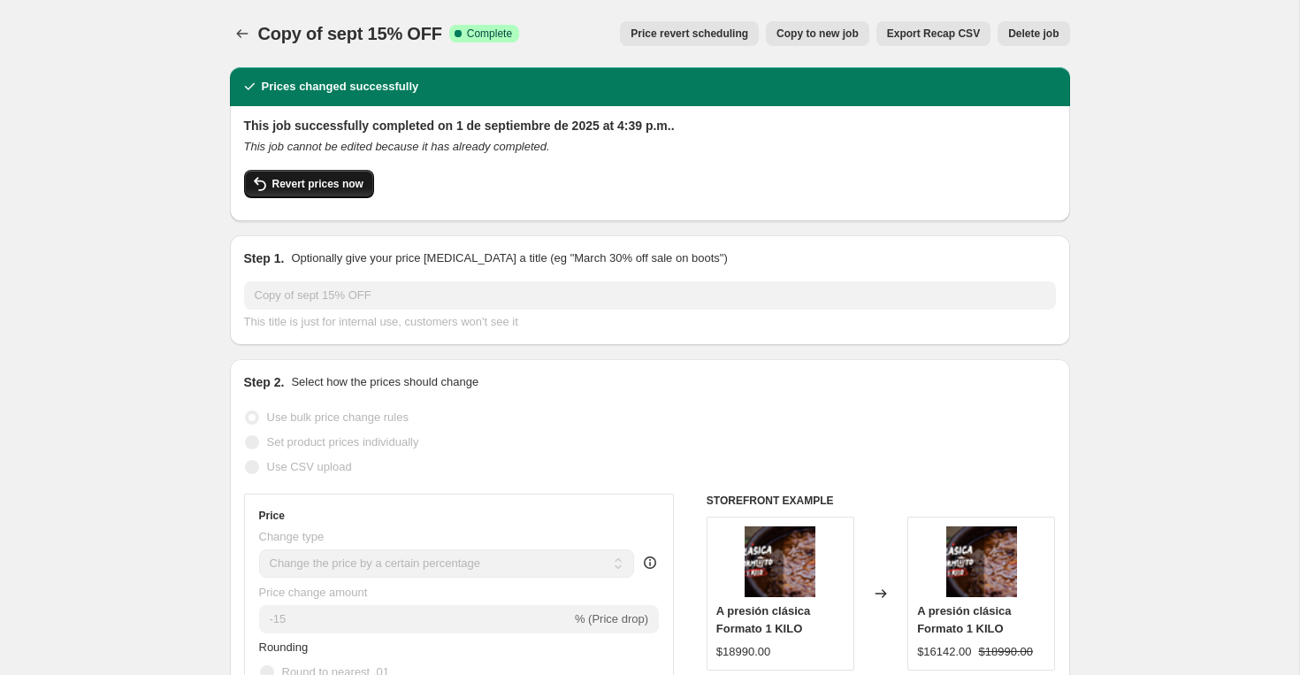
click at [334, 193] on button "Revert prices now" at bounding box center [309, 184] width 130 height 28
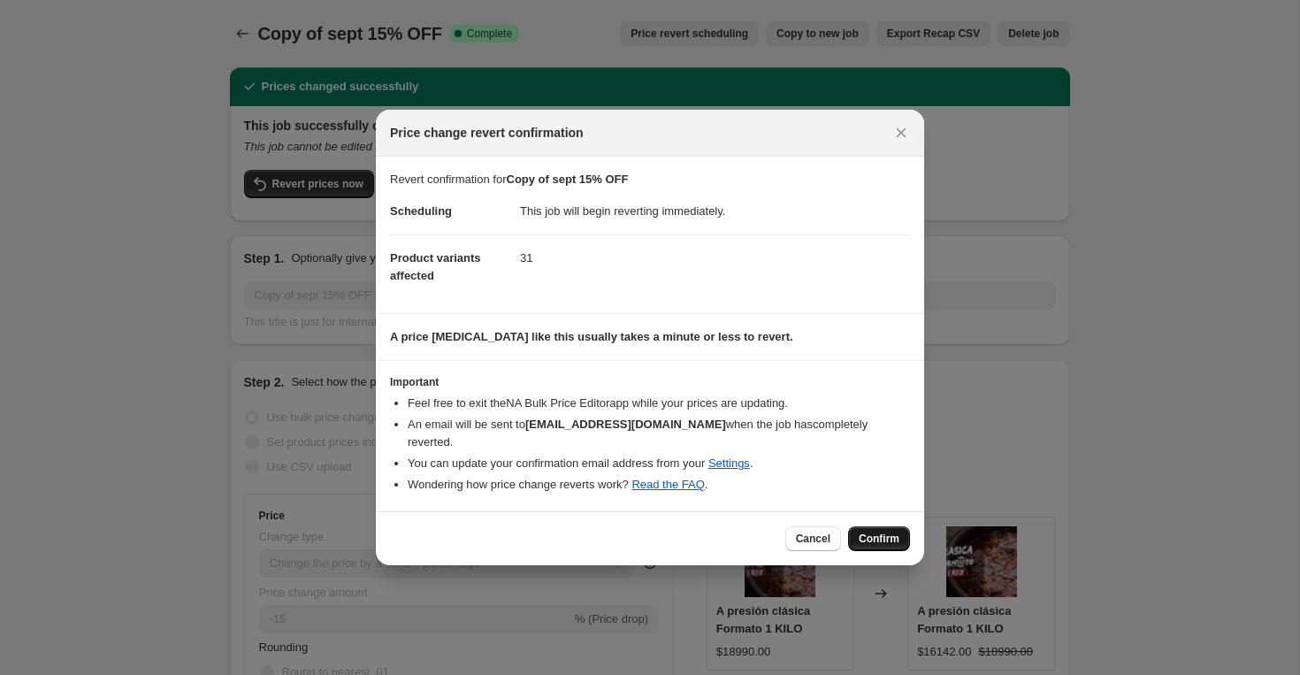
click at [866, 540] on span "Confirm" at bounding box center [878, 538] width 41 height 14
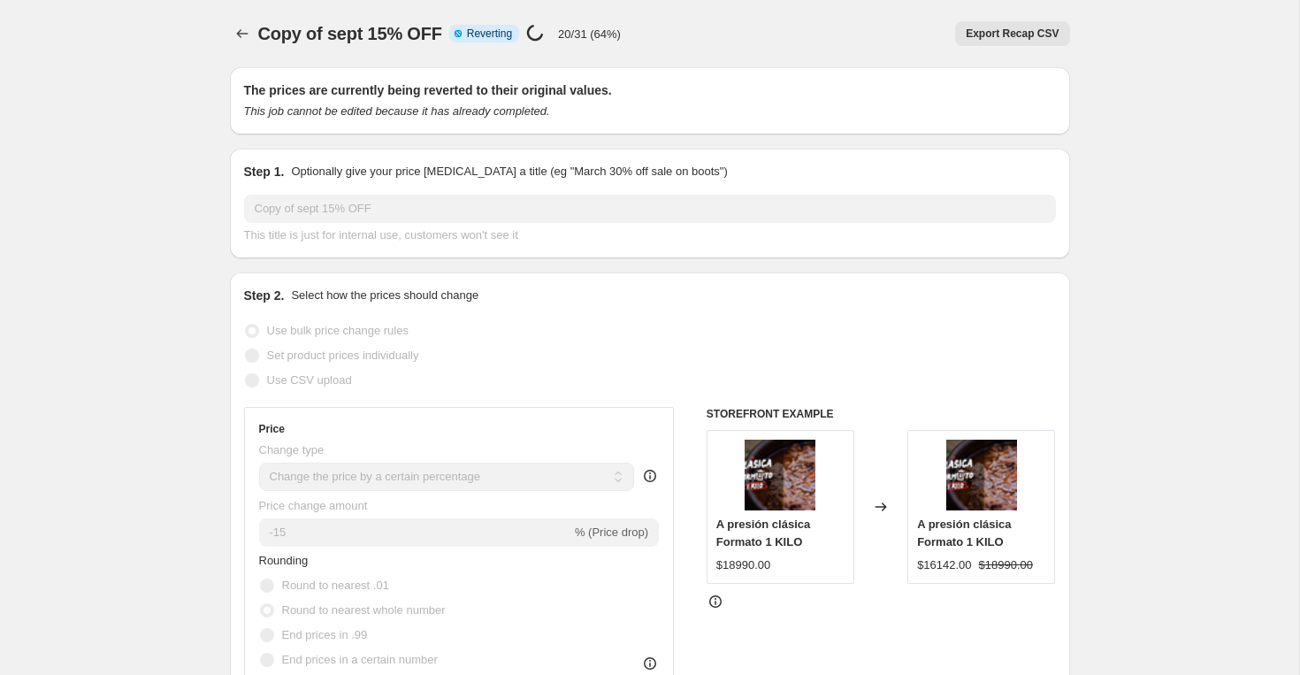
select select "percentage"
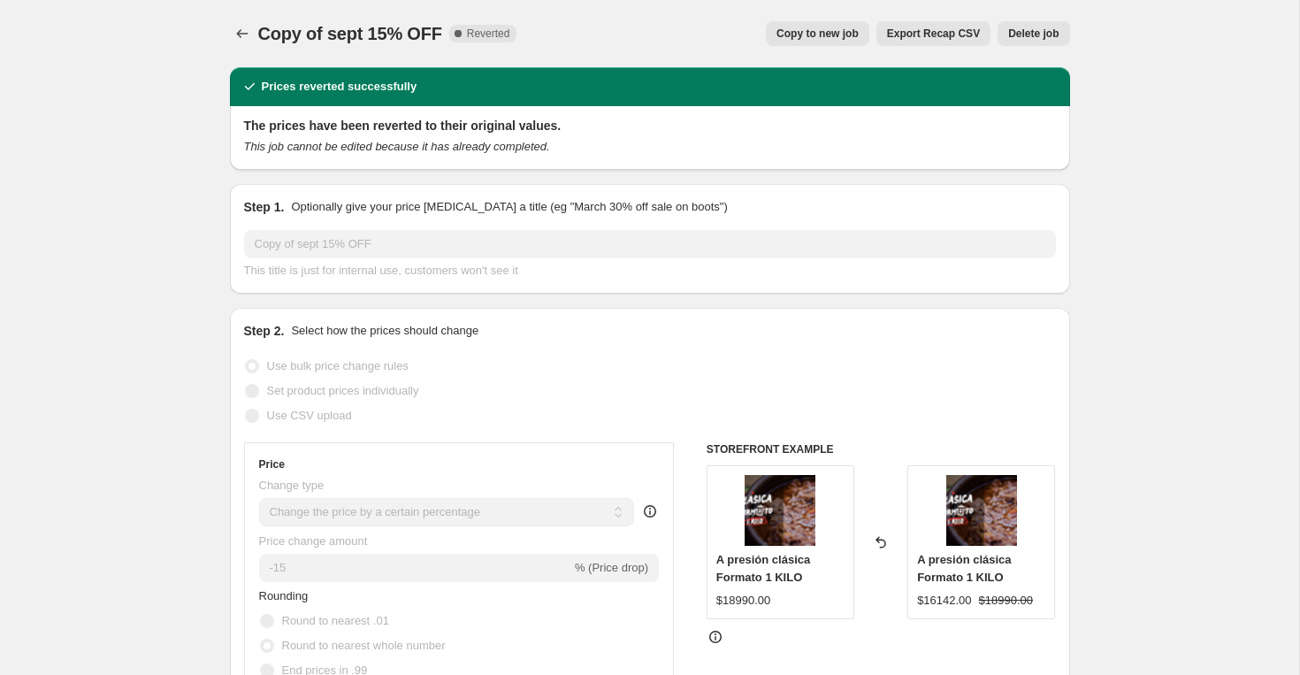
click at [811, 44] on button "Copy to new job" at bounding box center [817, 33] width 103 height 25
select select "percentage"
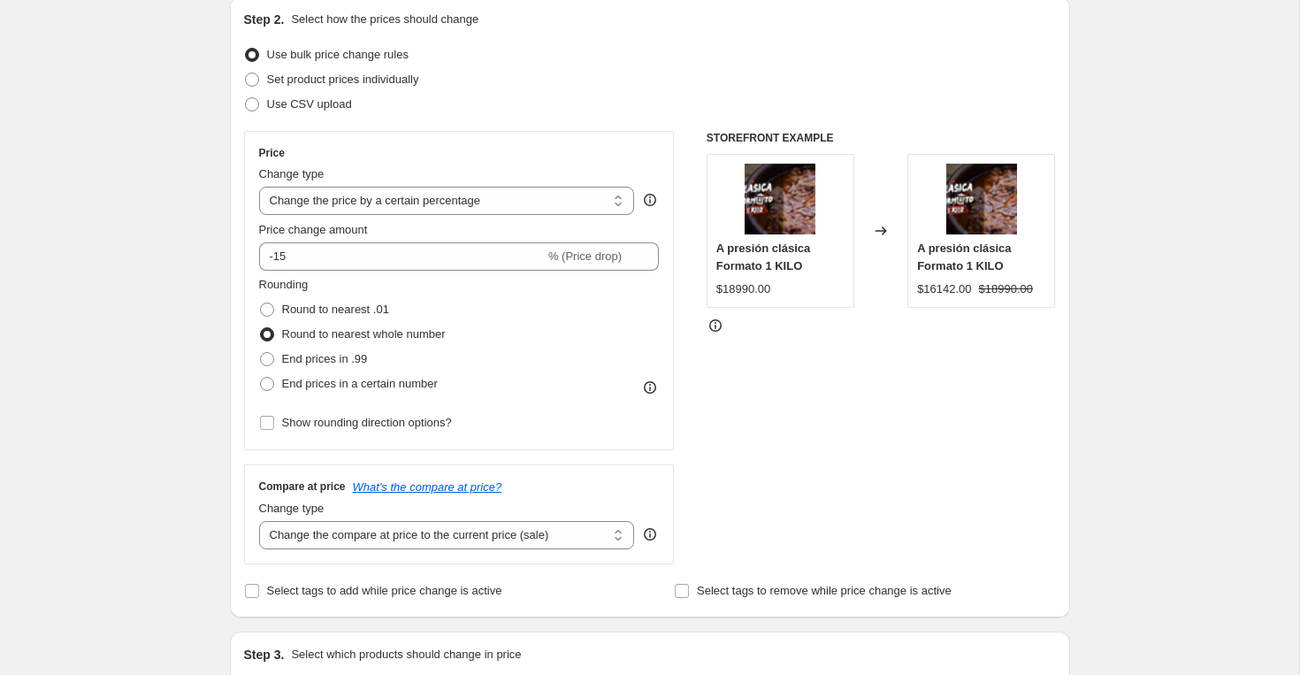
scroll to position [193, 0]
click at [351, 355] on span "End prices in .99" at bounding box center [325, 360] width 86 height 13
click at [261, 355] on input "End prices in .99" at bounding box center [260, 354] width 1 height 1
radio input "true"
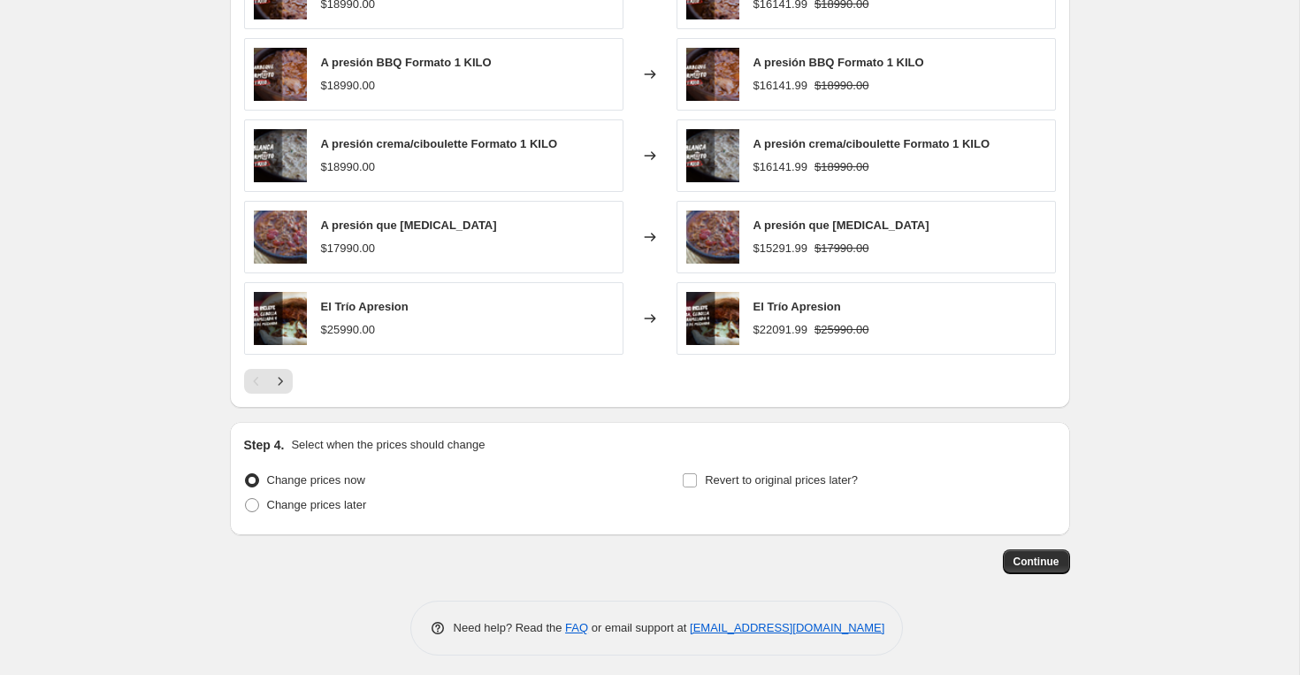
scroll to position [1093, 0]
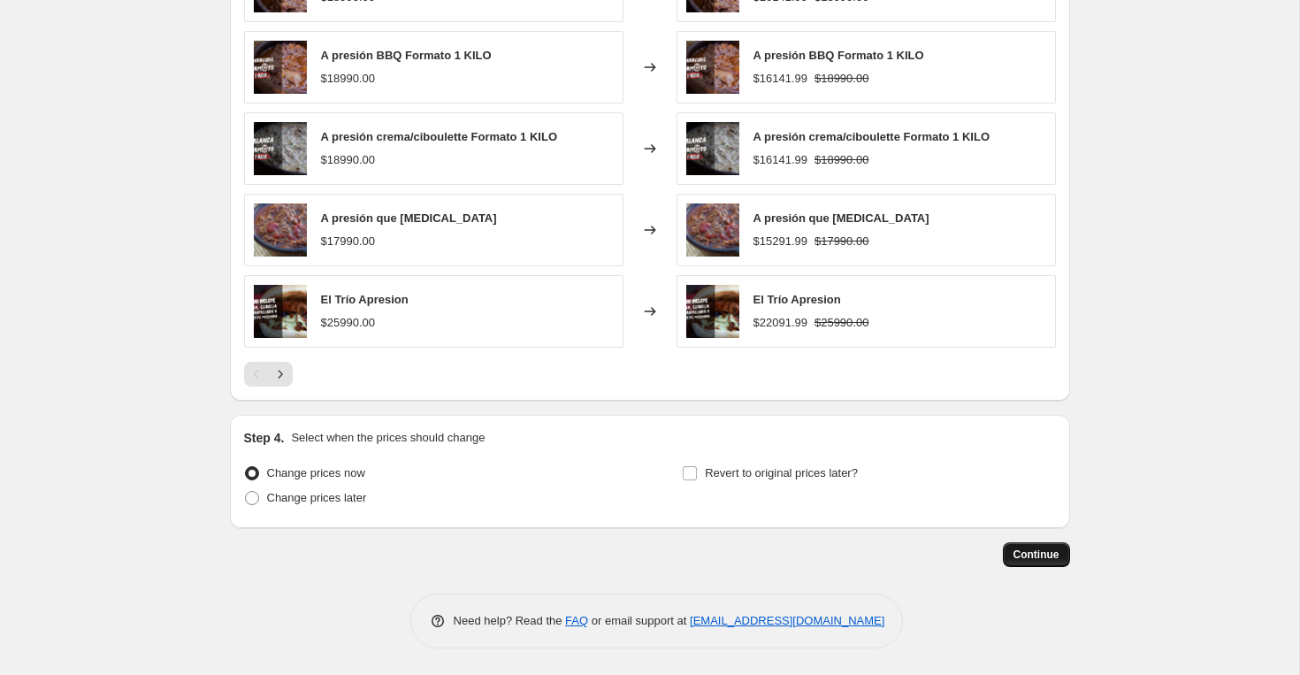
click at [1018, 543] on button "Continue" at bounding box center [1036, 554] width 67 height 25
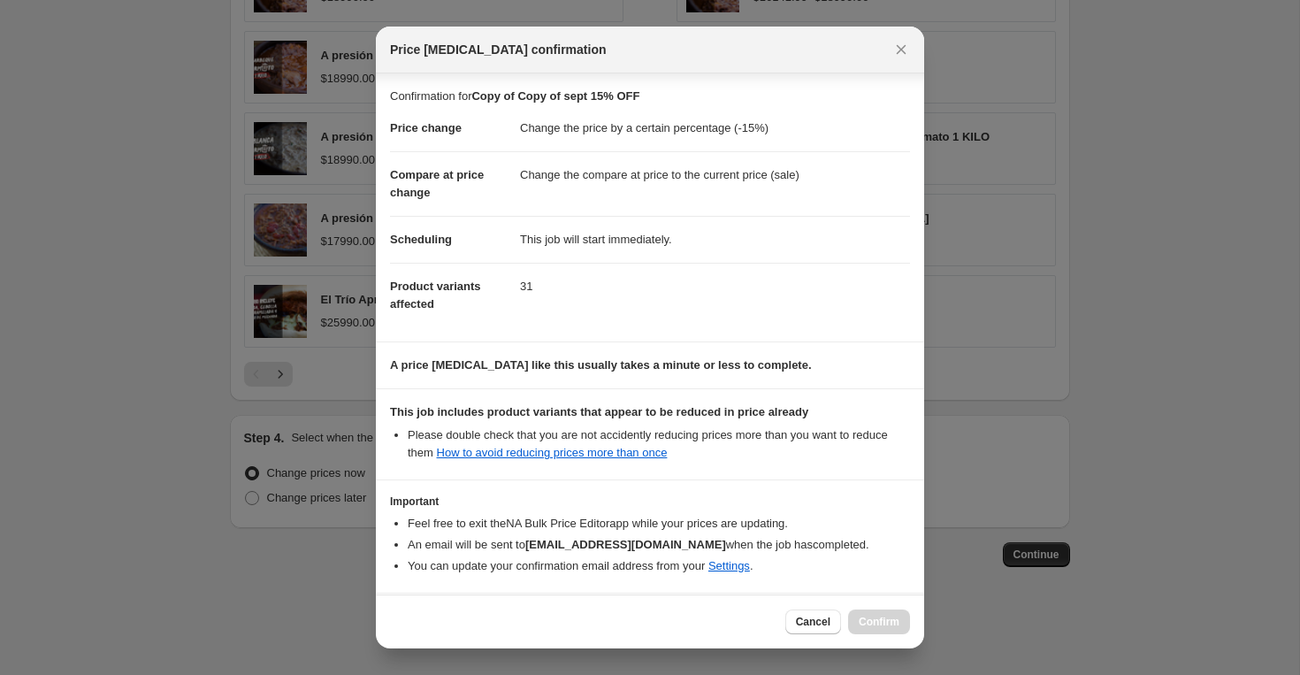
scroll to position [70, 0]
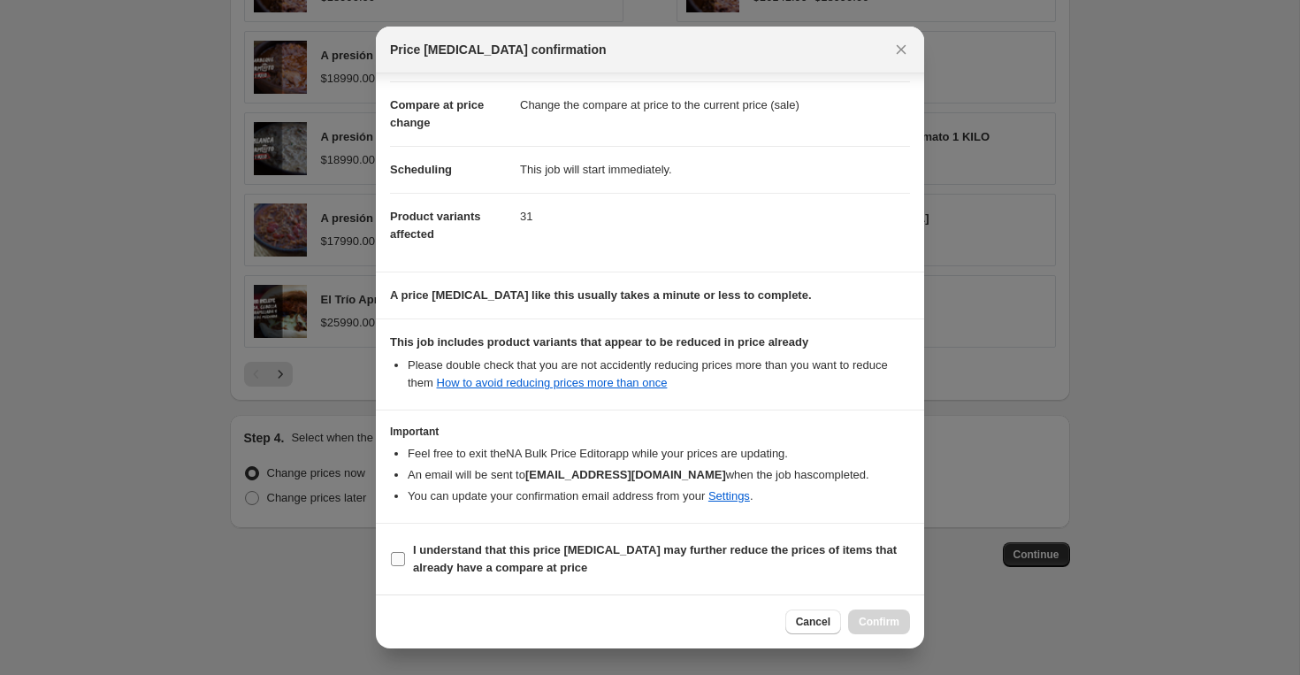
click at [395, 562] on input "I understand that this price [MEDICAL_DATA] may further reduce the prices of it…" at bounding box center [398, 559] width 14 height 14
checkbox input "true"
click at [891, 624] on span "Confirm" at bounding box center [878, 621] width 41 height 14
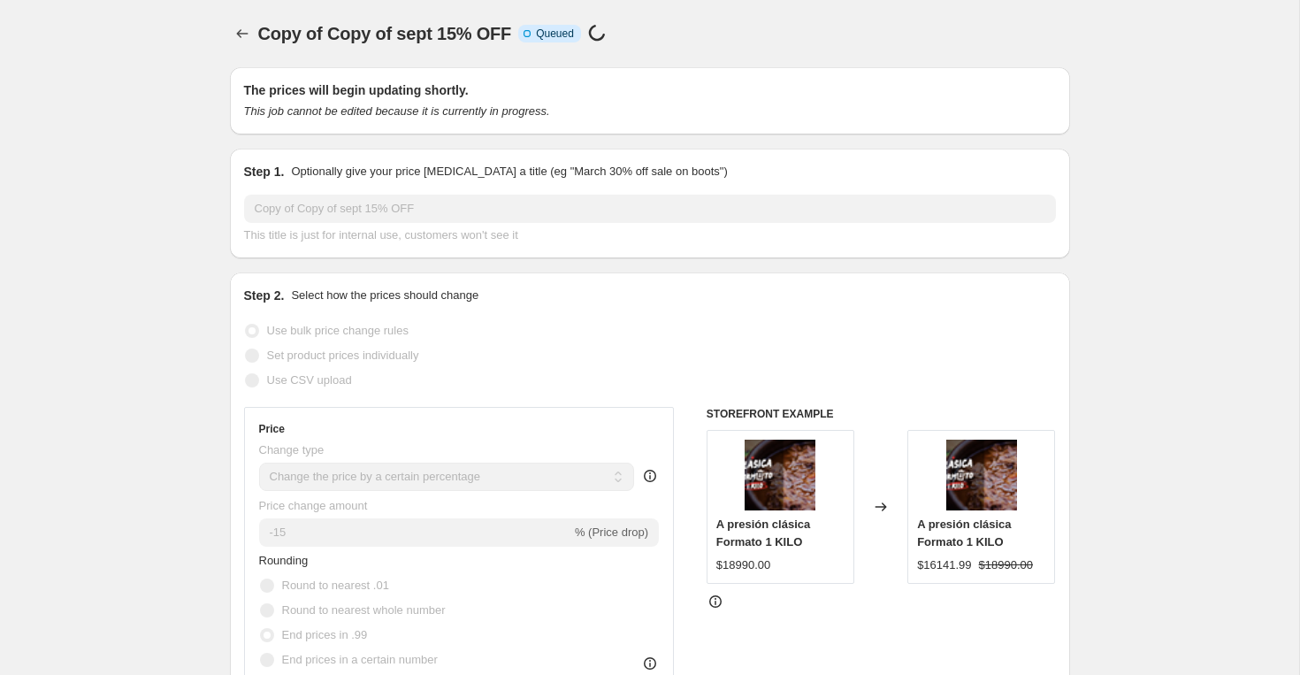
scroll to position [1093, 0]
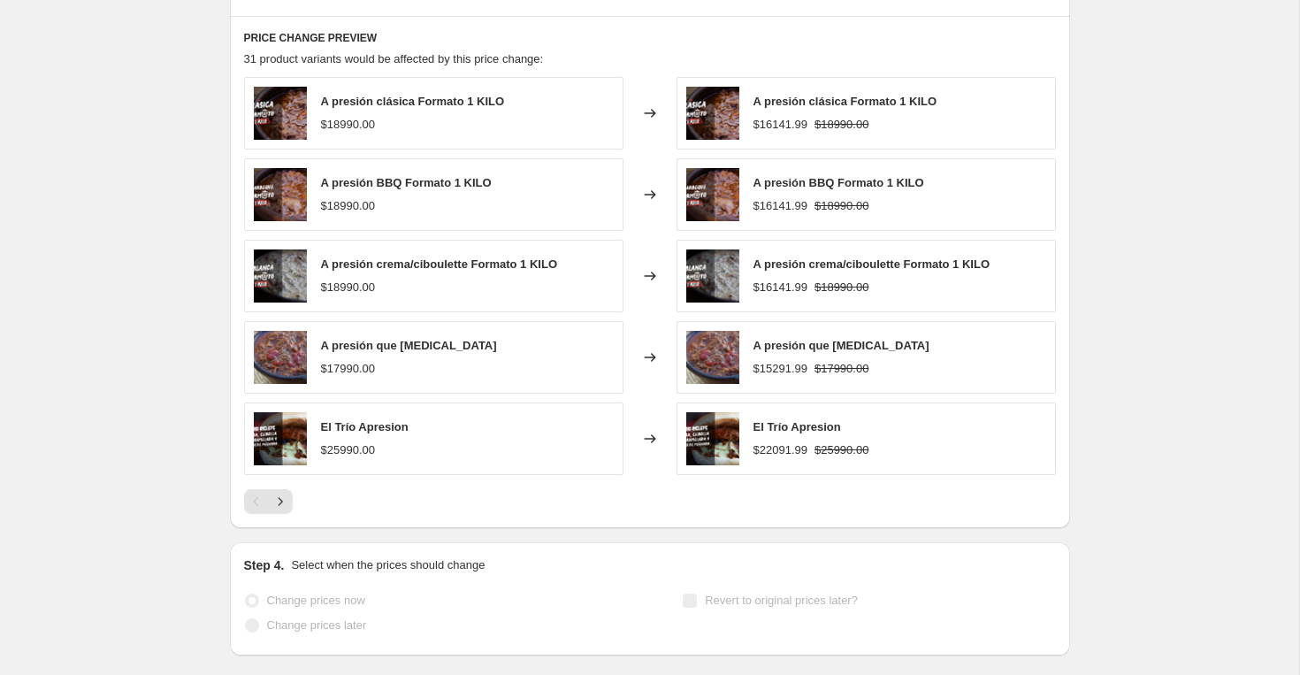
select select "percentage"
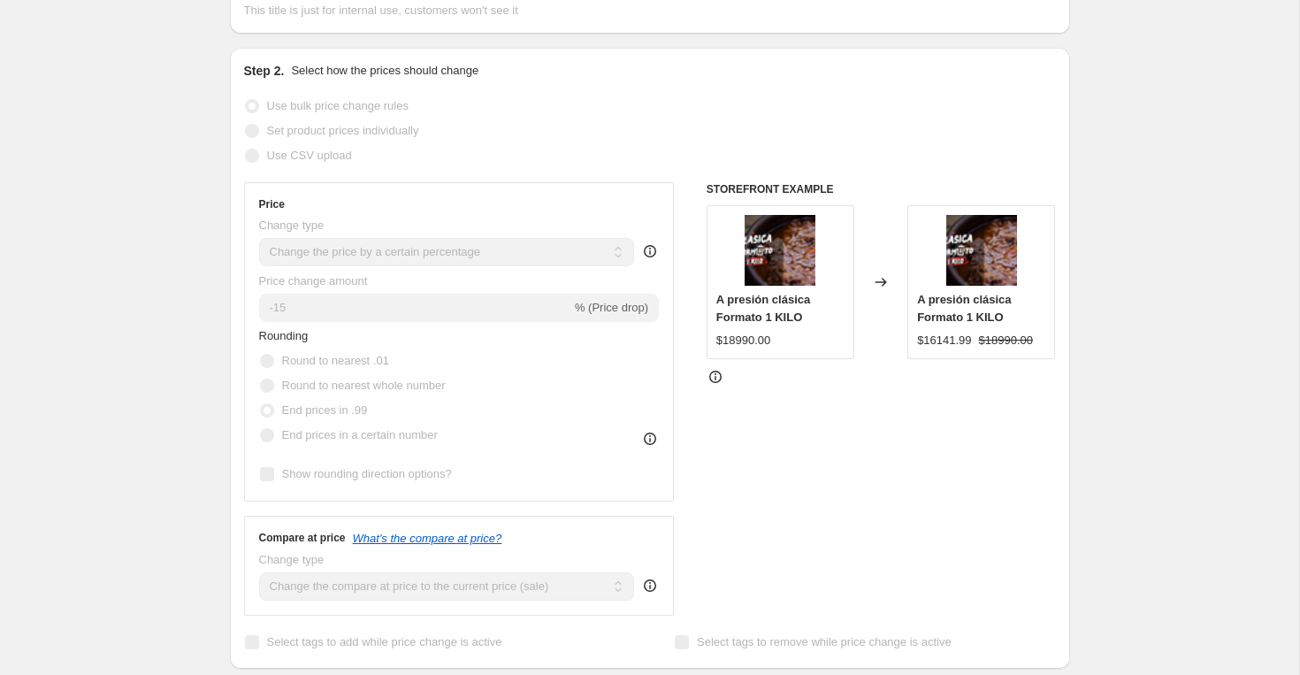
scroll to position [0, 0]
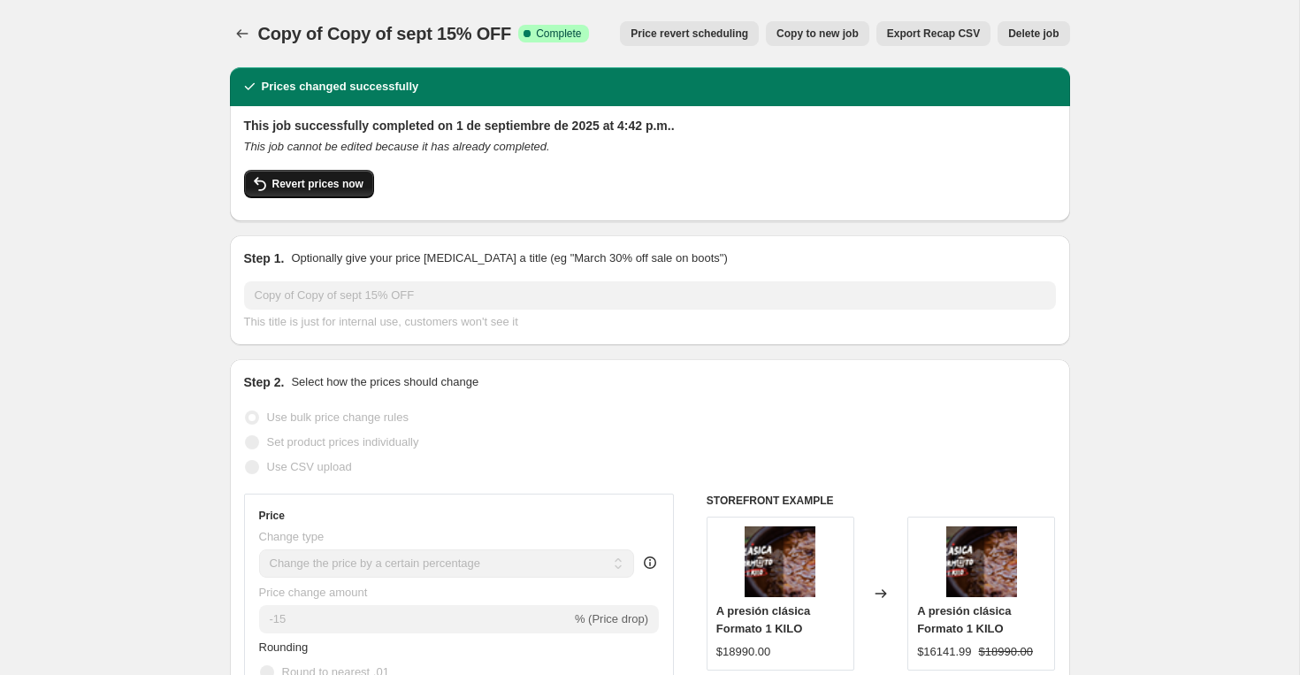
click at [337, 189] on span "Revert prices now" at bounding box center [317, 184] width 91 height 14
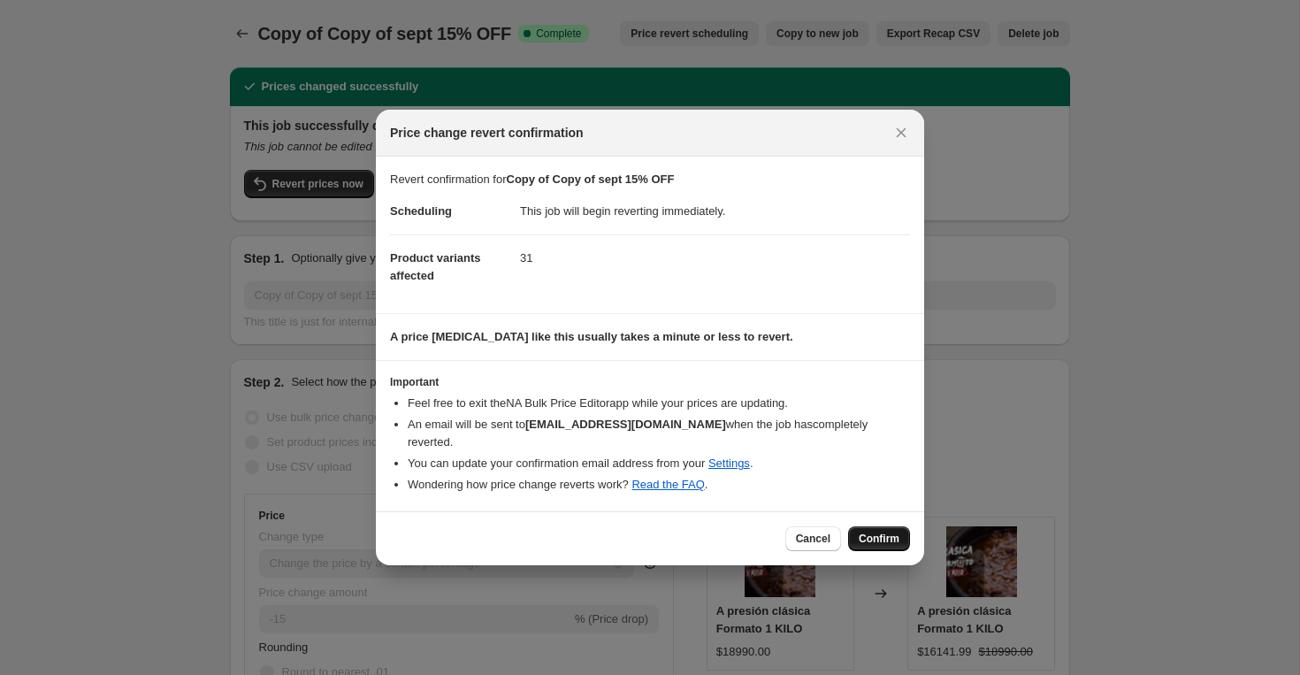
click at [896, 538] on span "Confirm" at bounding box center [878, 538] width 41 height 14
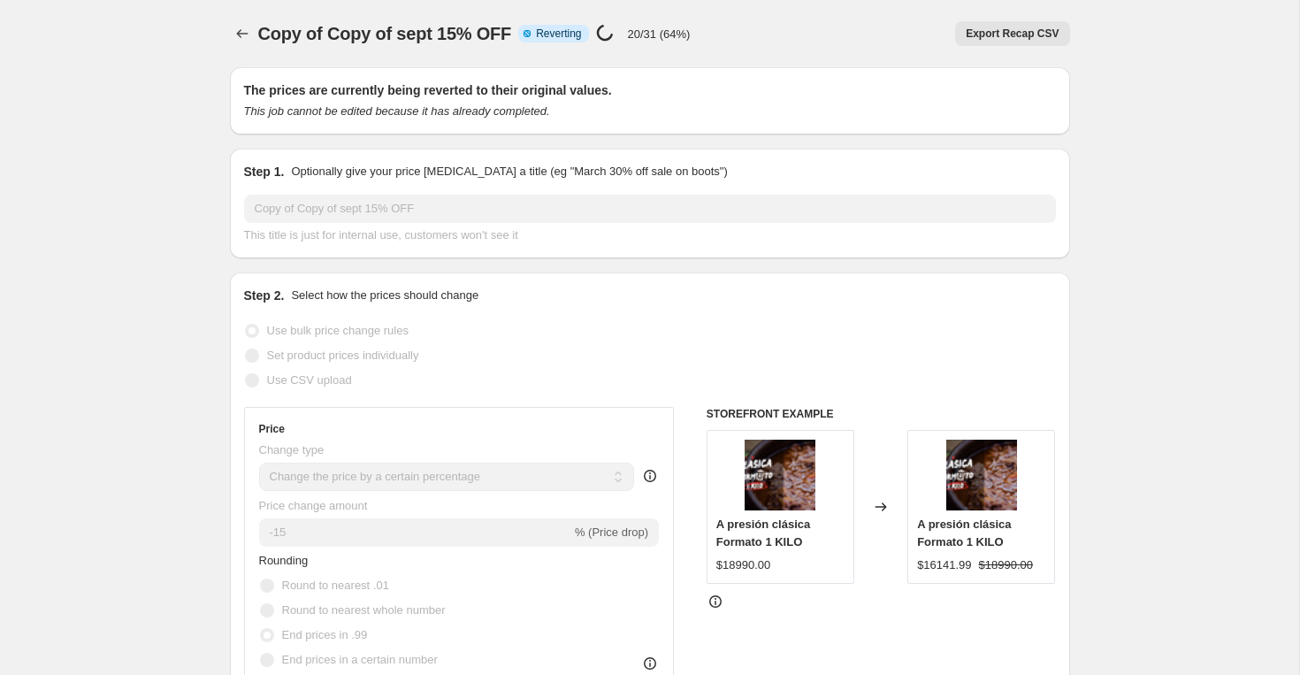
select select "percentage"
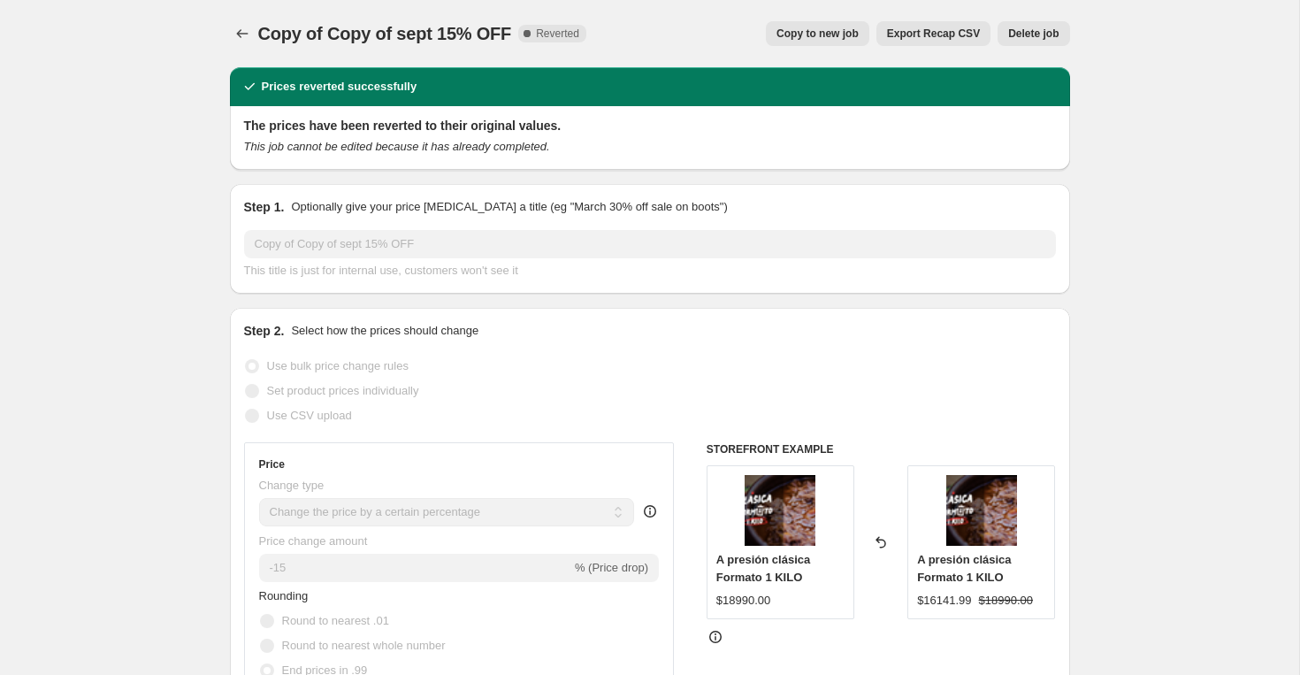
click at [780, 33] on span "Copy to new job" at bounding box center [817, 34] width 82 height 14
select select "percentage"
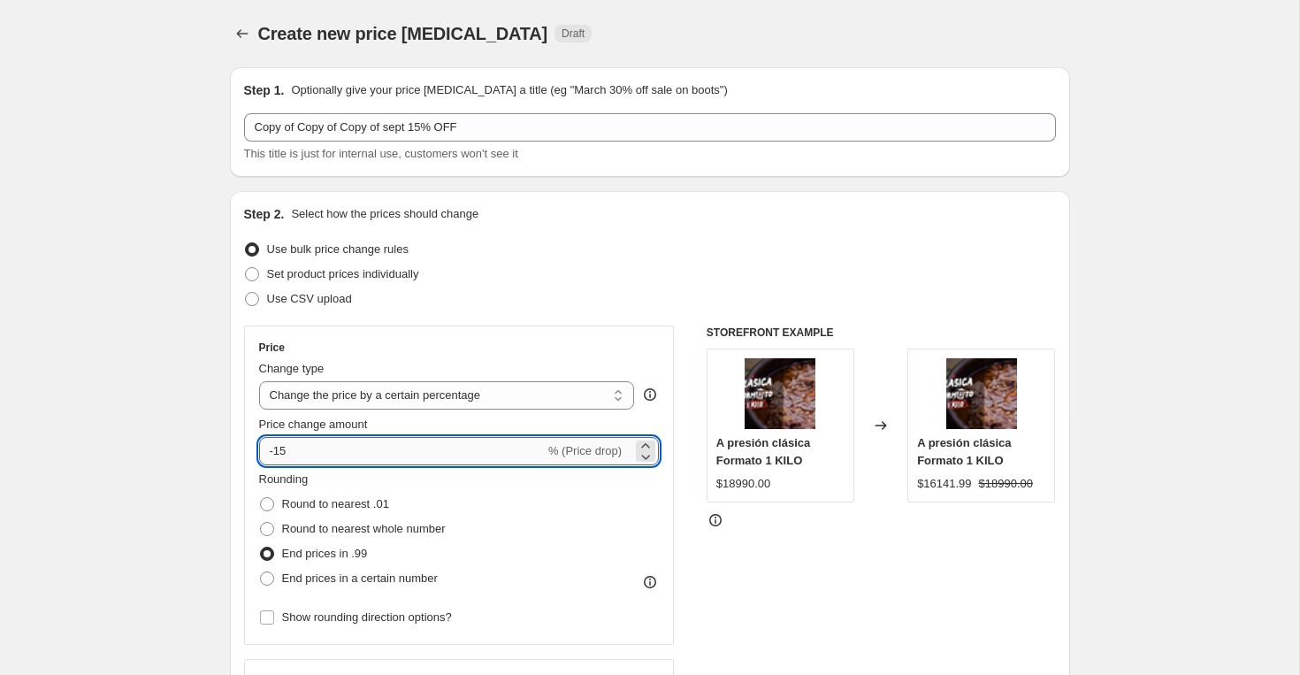
click at [362, 458] on input "-15" at bounding box center [402, 451] width 286 height 28
type input "-16"
click at [516, 256] on div "Use bulk price change rules" at bounding box center [650, 249] width 812 height 25
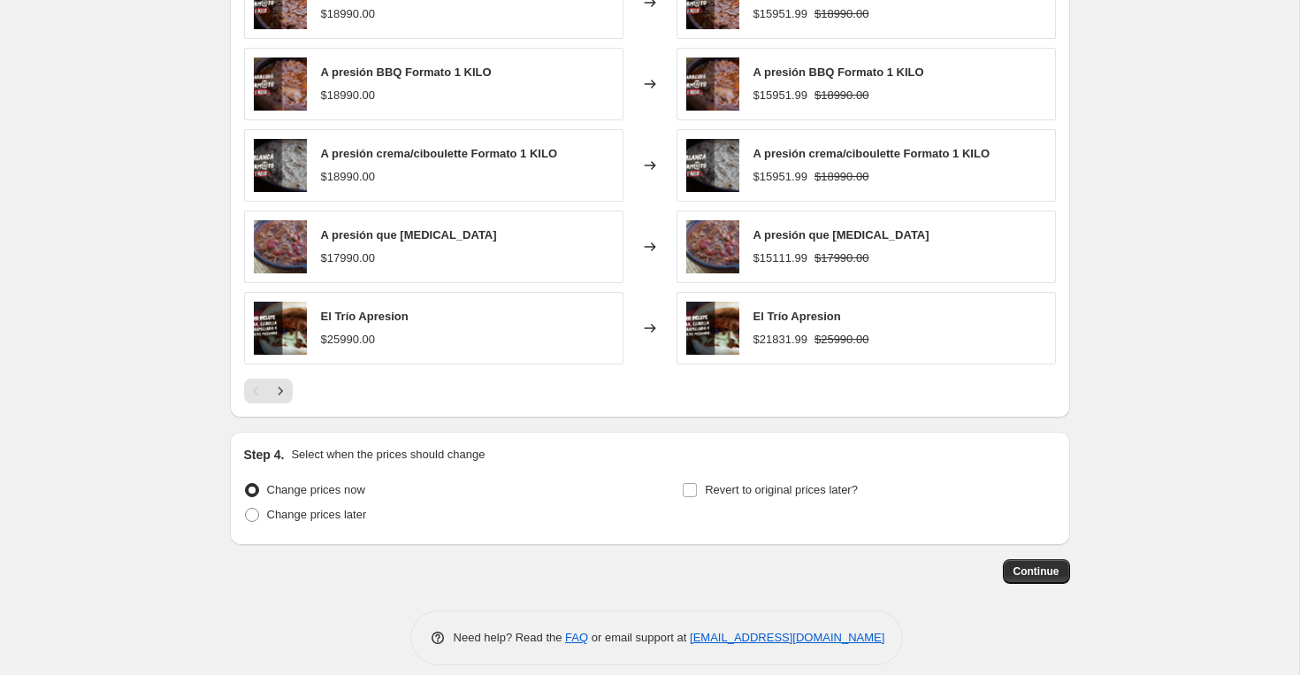
scroll to position [1093, 0]
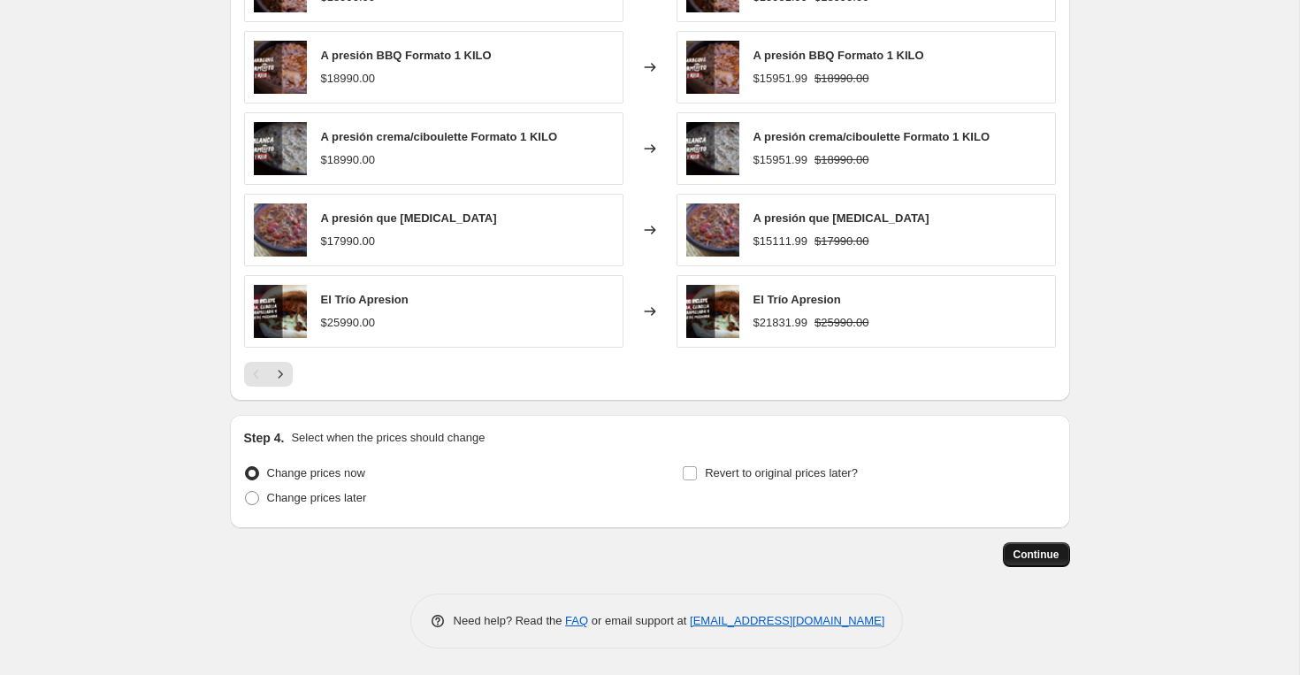
click at [1038, 553] on span "Continue" at bounding box center [1036, 554] width 46 height 14
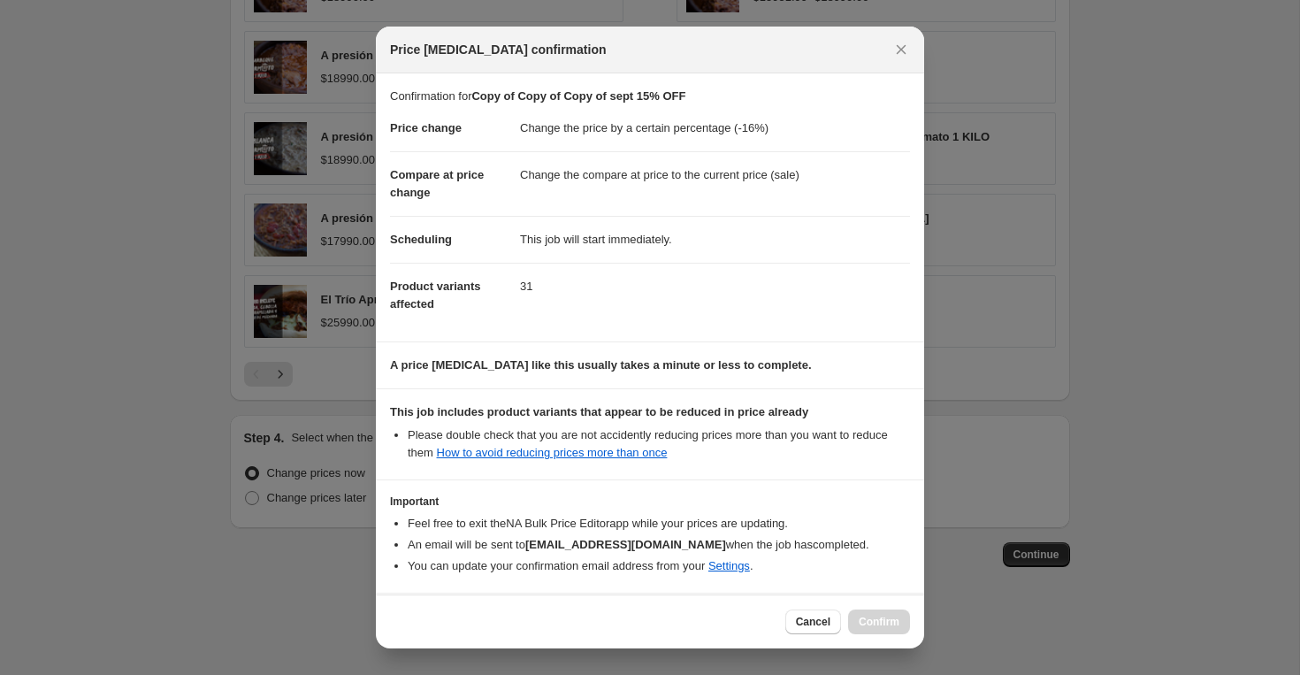
scroll to position [70, 0]
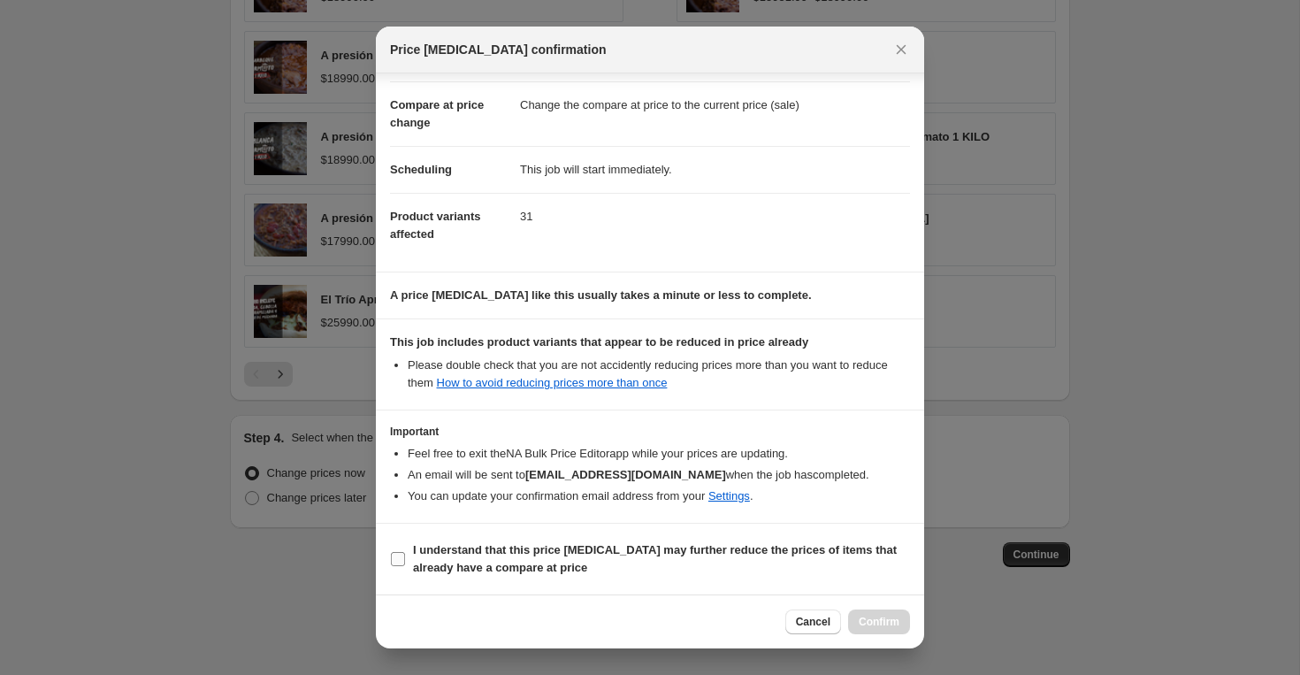
click at [404, 560] on input "I understand that this price [MEDICAL_DATA] may further reduce the prices of it…" at bounding box center [398, 559] width 14 height 14
checkbox input "true"
click at [880, 626] on span "Confirm" at bounding box center [878, 621] width 41 height 14
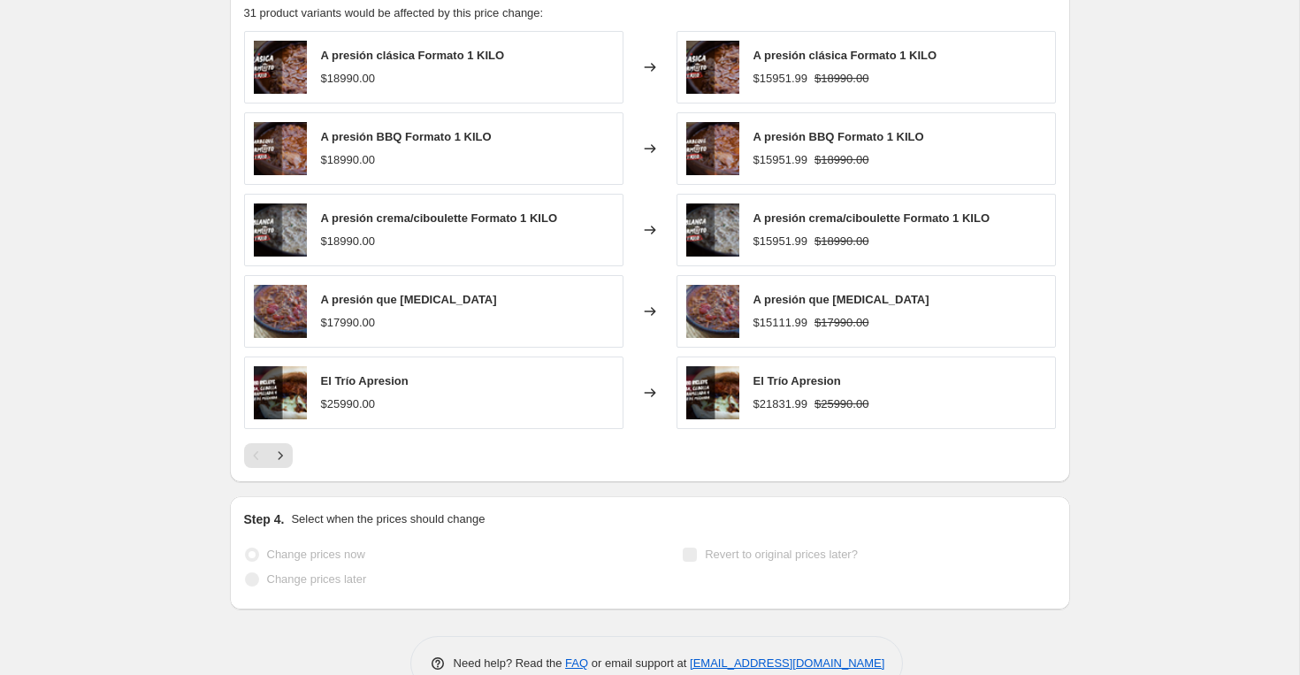
scroll to position [1139, 0]
select select "percentage"
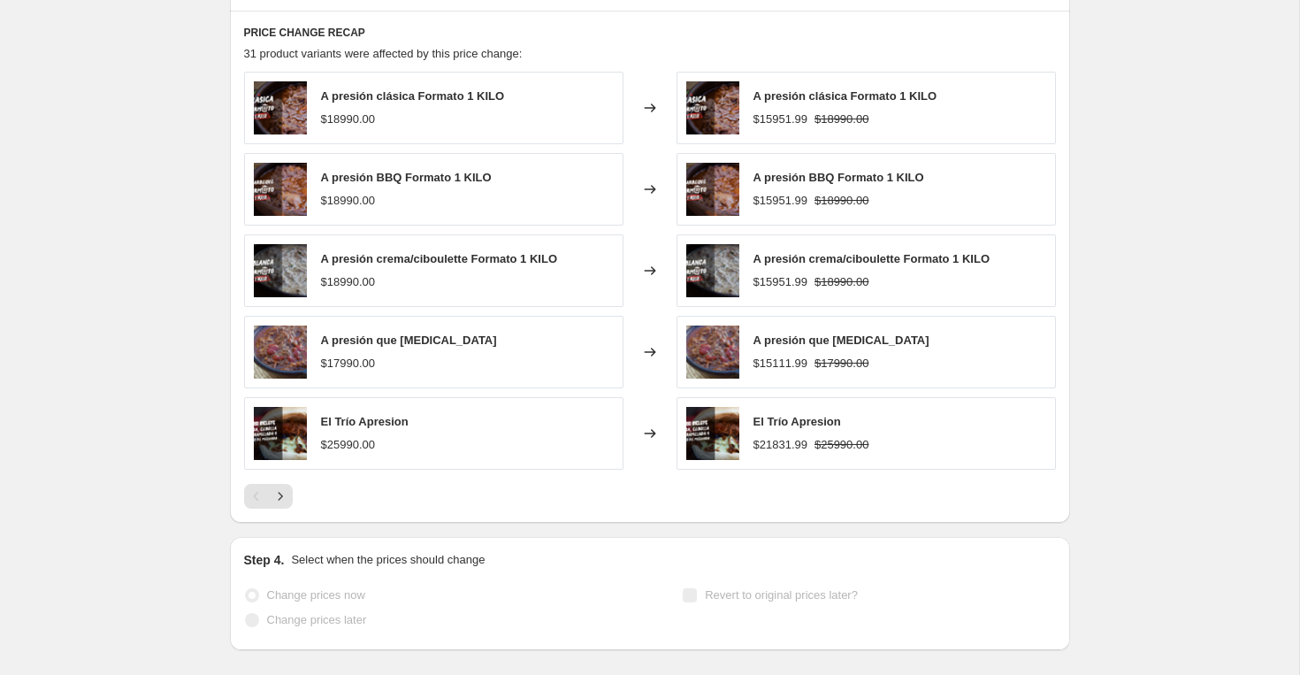
scroll to position [0, 0]
